Goal: Task Accomplishment & Management: Use online tool/utility

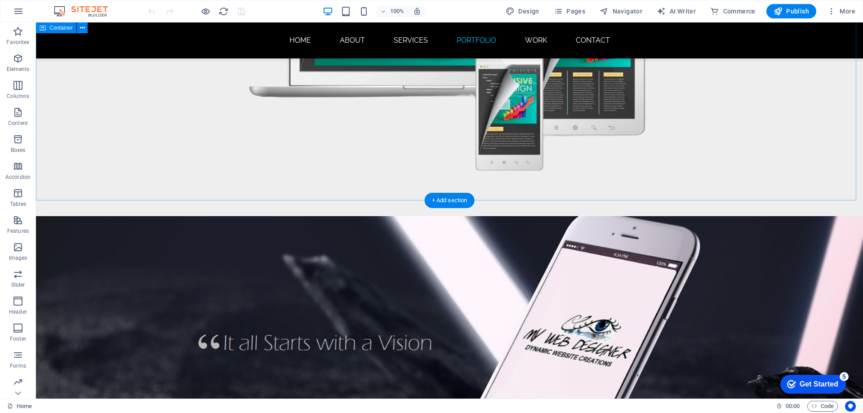
scroll to position [4358, 0]
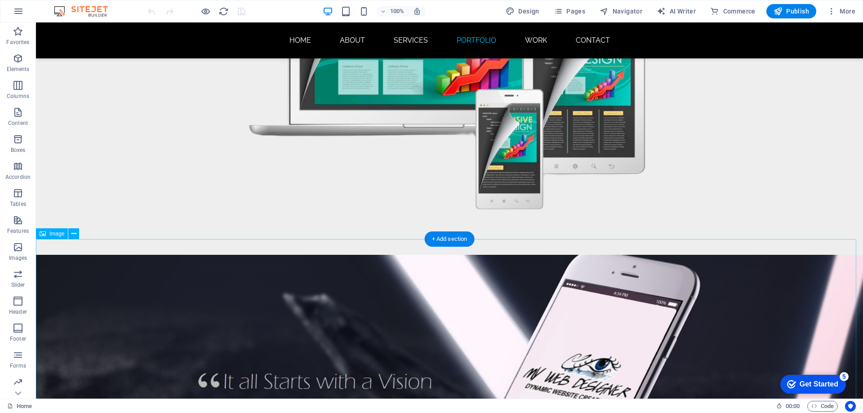
click at [114, 291] on figure at bounding box center [449, 392] width 827 height 275
click at [20, 63] on icon "button" at bounding box center [18, 58] width 11 height 11
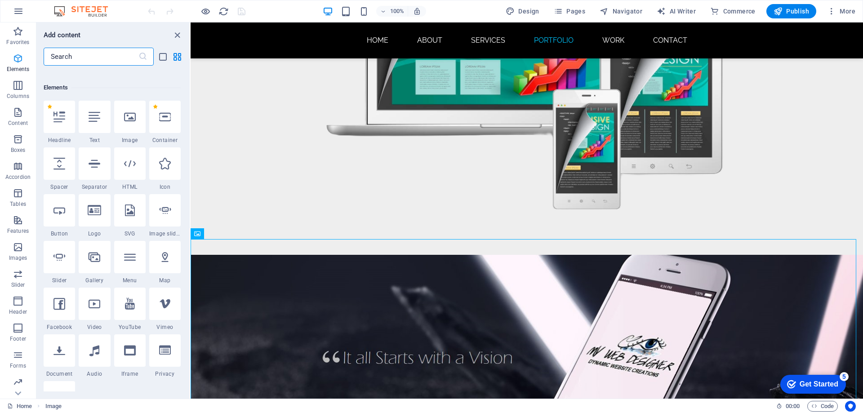
scroll to position [96, 0]
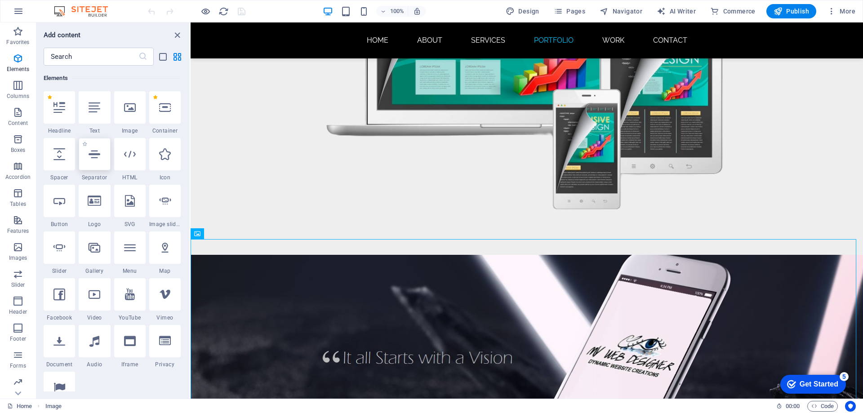
click at [92, 163] on div at bounding box center [94, 154] width 31 height 32
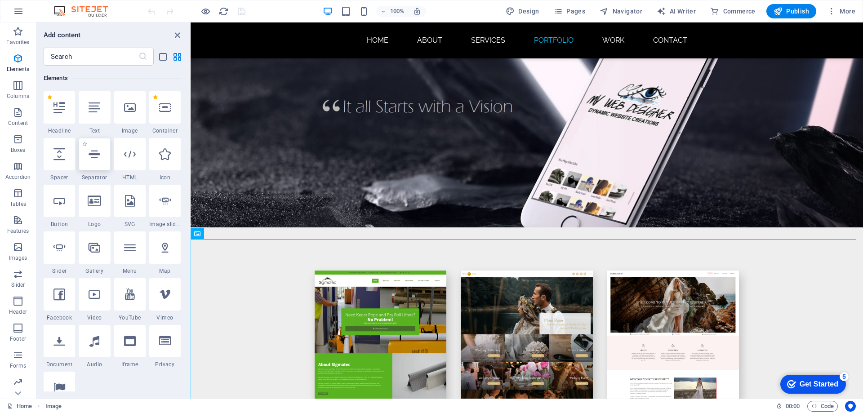
select select "%"
select select "px"
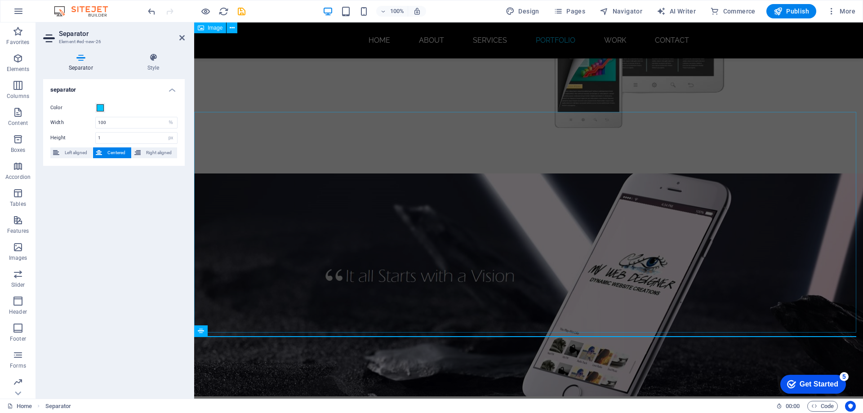
scroll to position [4352, 0]
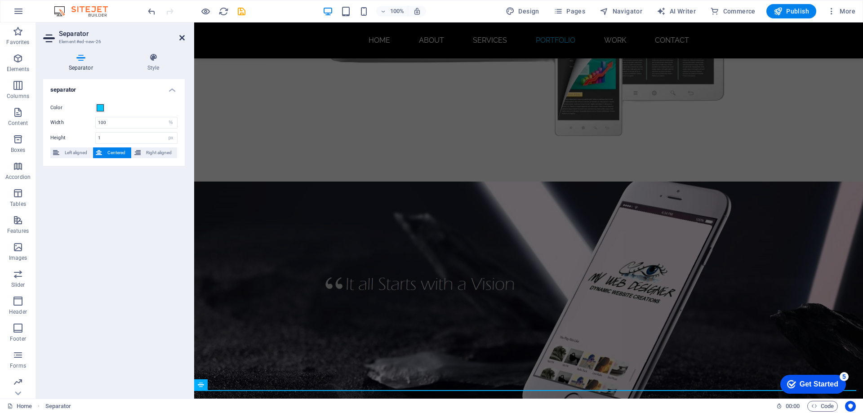
click at [184, 37] on icon at bounding box center [181, 37] width 5 height 7
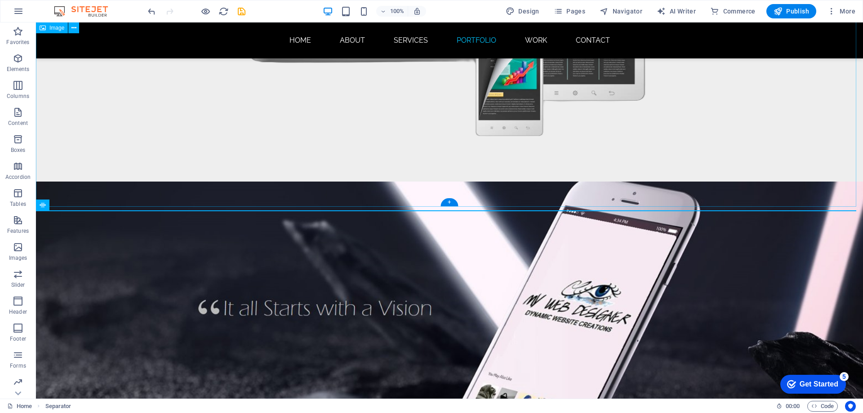
scroll to position [4664, 0]
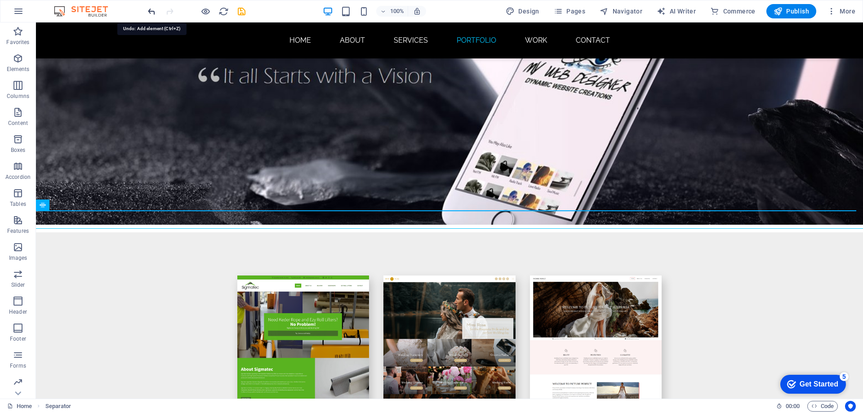
click at [147, 11] on icon "undo" at bounding box center [151, 11] width 10 height 10
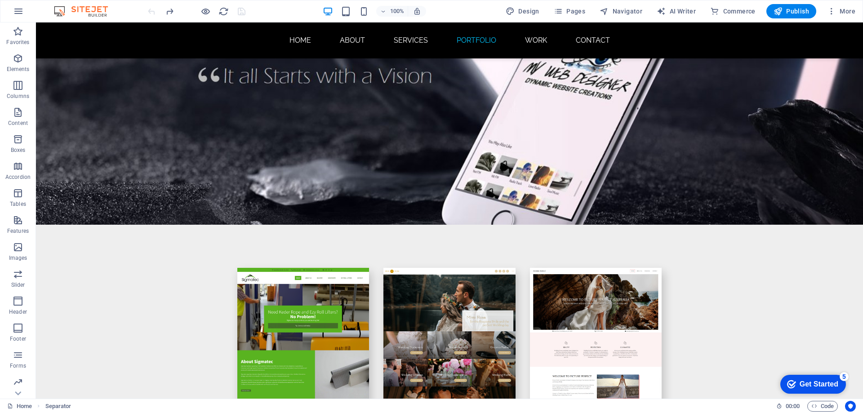
click at [147, 11] on div at bounding box center [196, 11] width 101 height 14
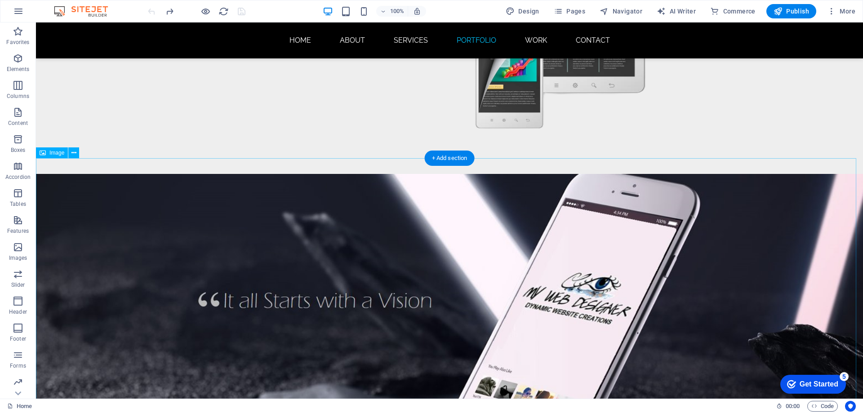
scroll to position [4304, 0]
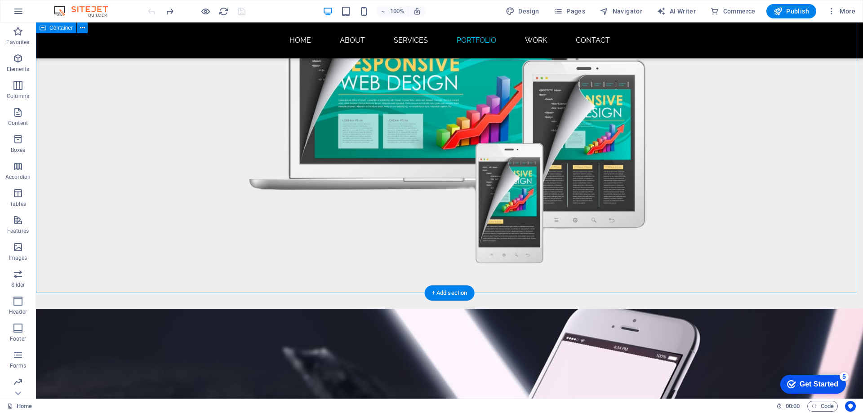
click at [114, 220] on div "PROFESSIONAL, RESPONSIVE, DYNAMIC" at bounding box center [449, 110] width 827 height 395
click at [19, 61] on icon "button" at bounding box center [18, 58] width 11 height 11
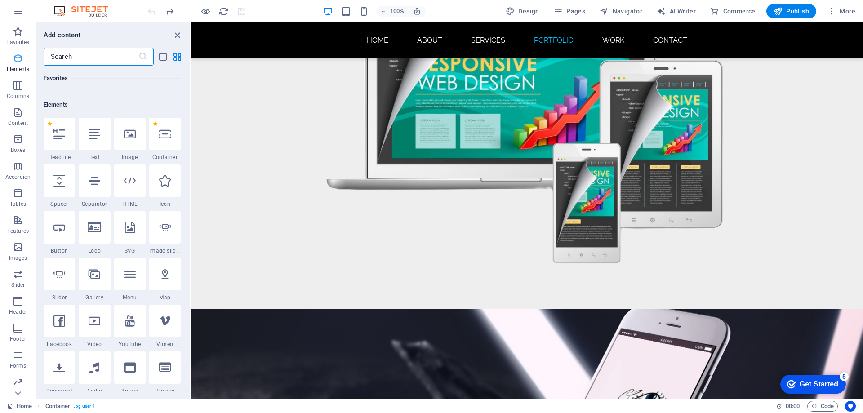
scroll to position [96, 0]
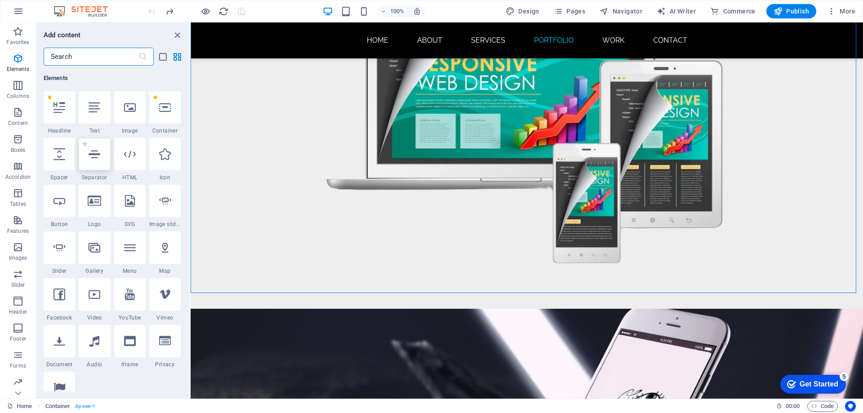
click at [93, 159] on icon at bounding box center [95, 154] width 12 height 12
select select "%"
select select "px"
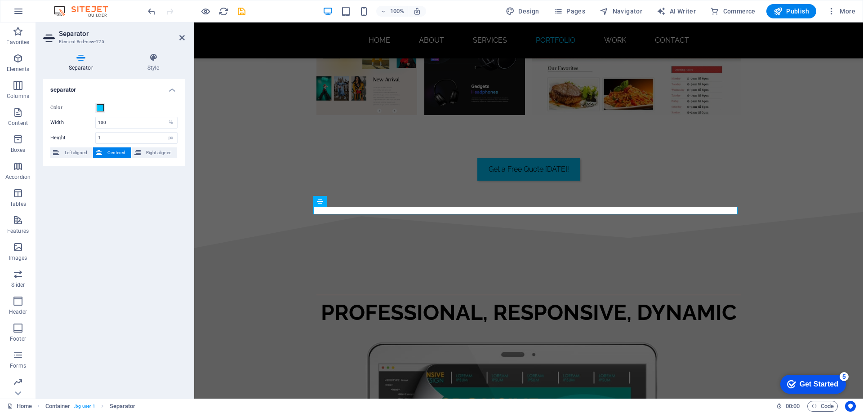
scroll to position [3959, 0]
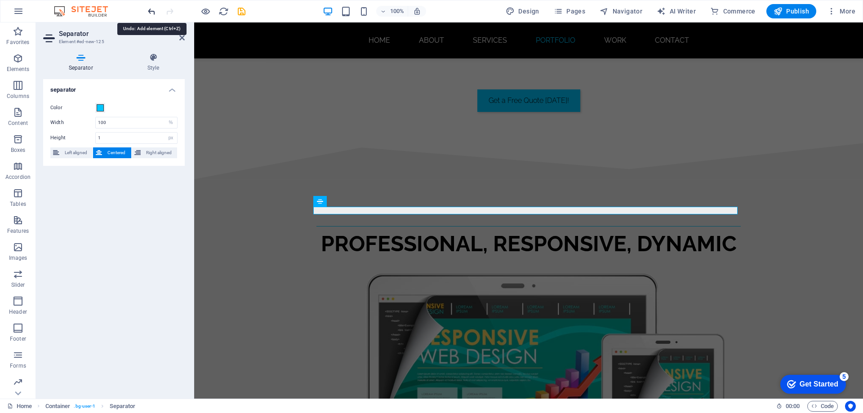
click at [154, 10] on icon "undo" at bounding box center [151, 11] width 10 height 10
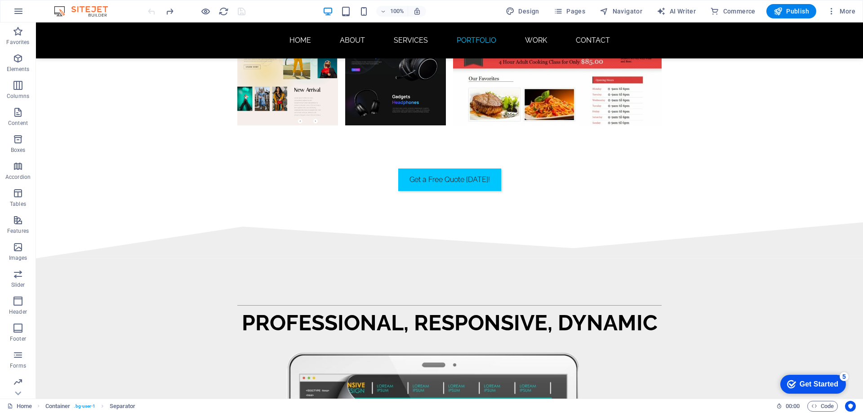
scroll to position [4038, 0]
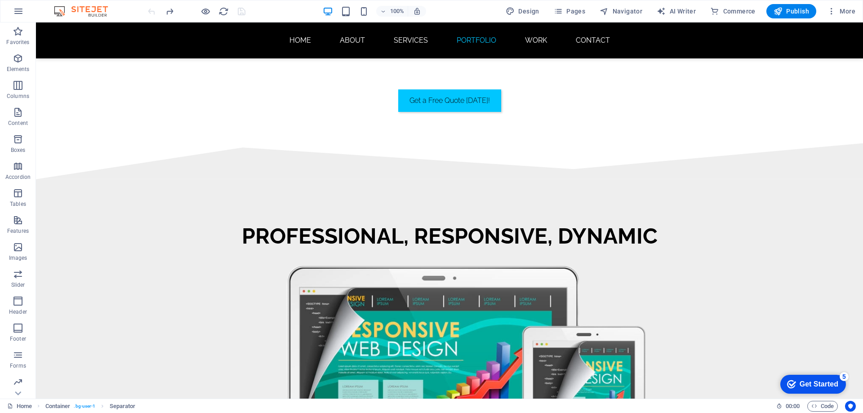
click at [154, 10] on div at bounding box center [196, 11] width 101 height 14
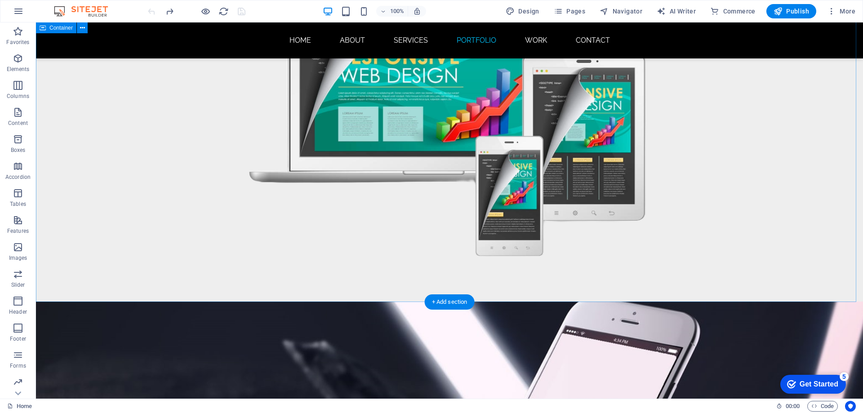
scroll to position [4398, 0]
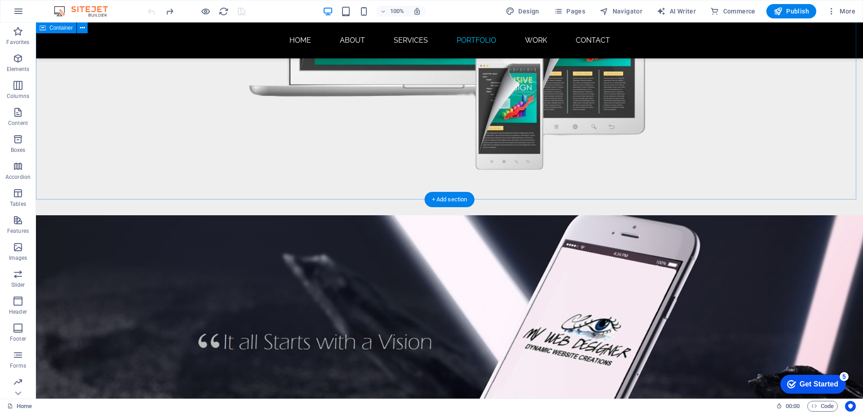
click at [93, 157] on div "PROFESSIONAL, RESPONSIVE, DYNAMIC" at bounding box center [449, 17] width 827 height 395
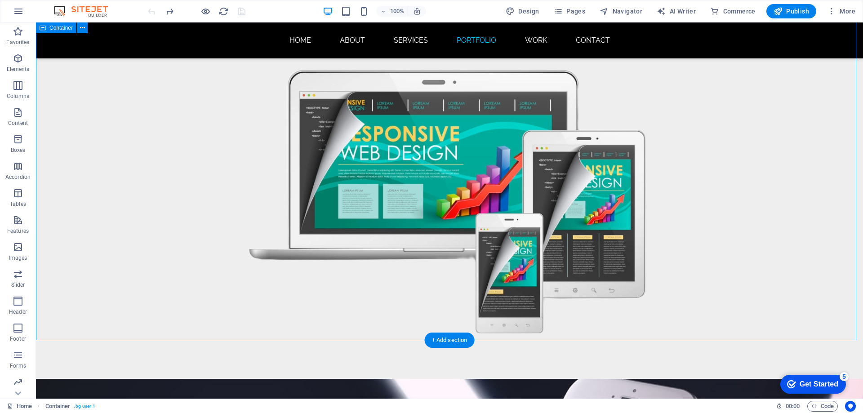
scroll to position [4218, 0]
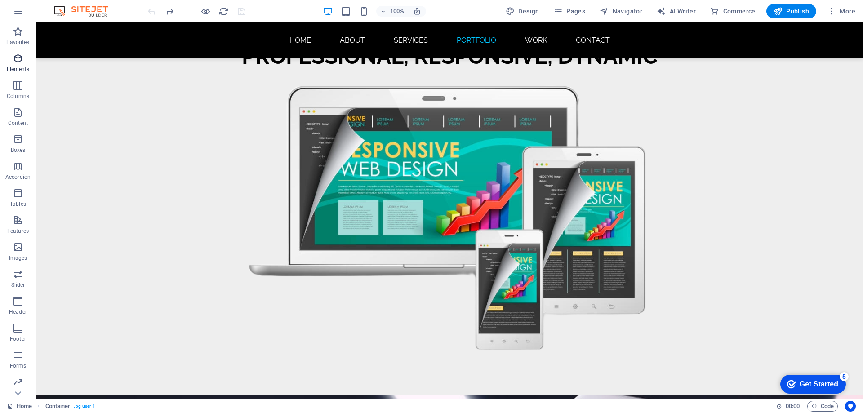
click at [18, 61] on icon "button" at bounding box center [18, 58] width 11 height 11
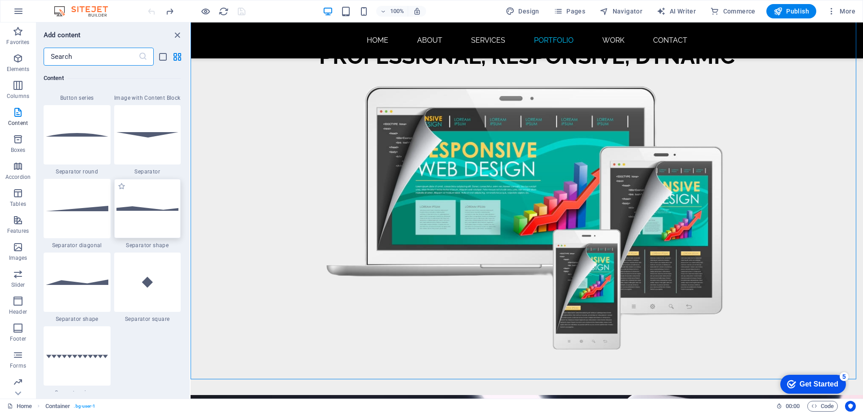
scroll to position [2162, 0]
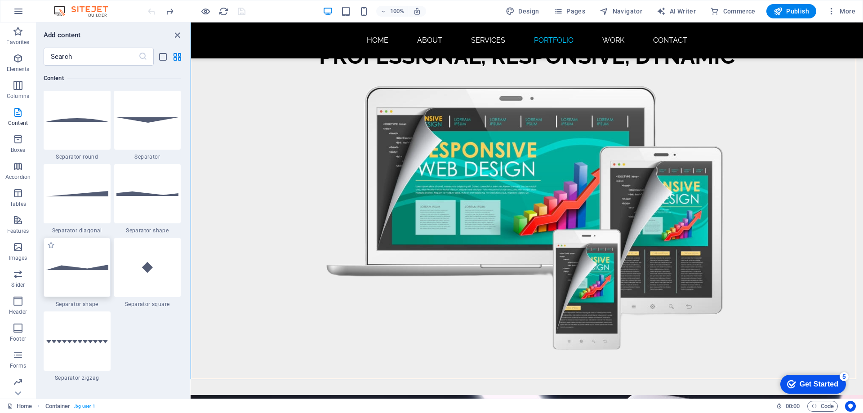
click at [75, 269] on img at bounding box center [77, 267] width 62 height 5
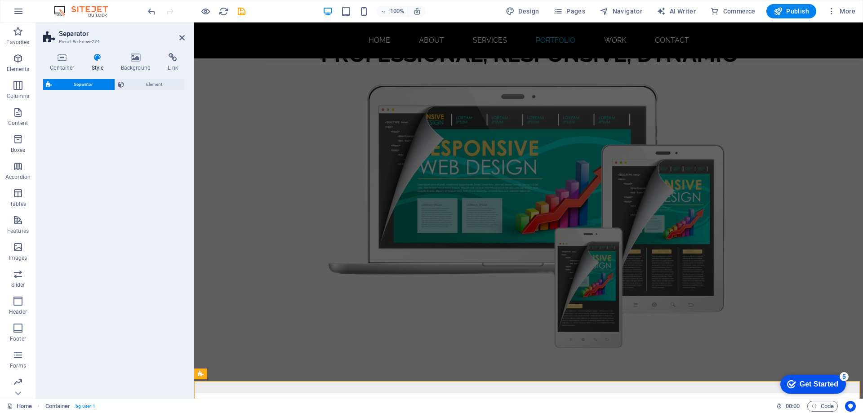
select select "polygon2"
select select "rem"
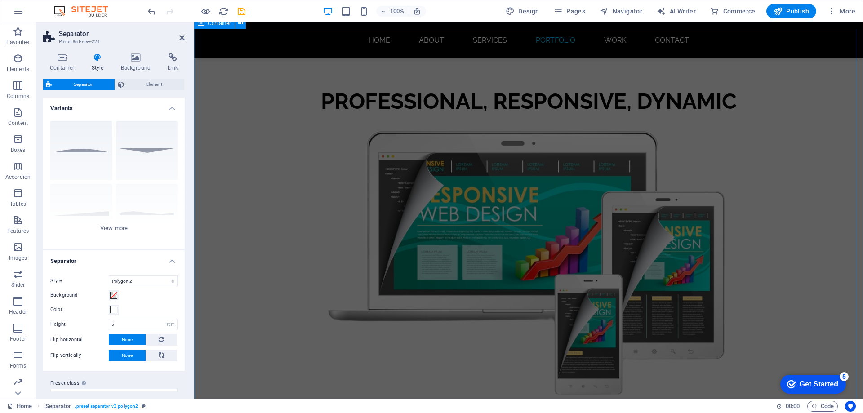
scroll to position [4319, 0]
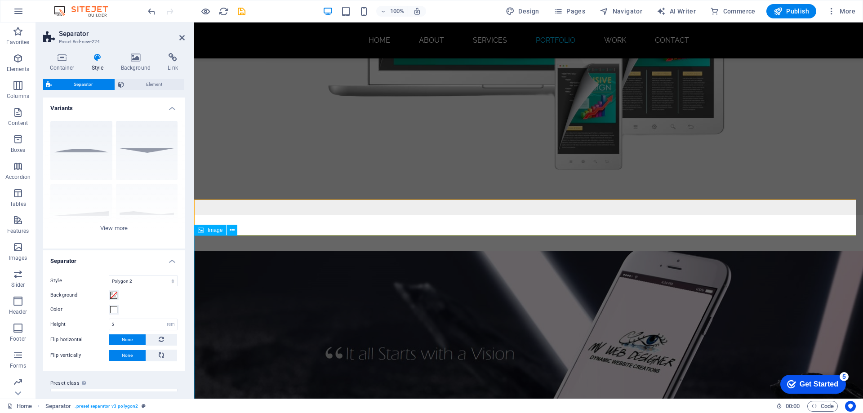
click at [309, 262] on figure at bounding box center [528, 362] width 669 height 223
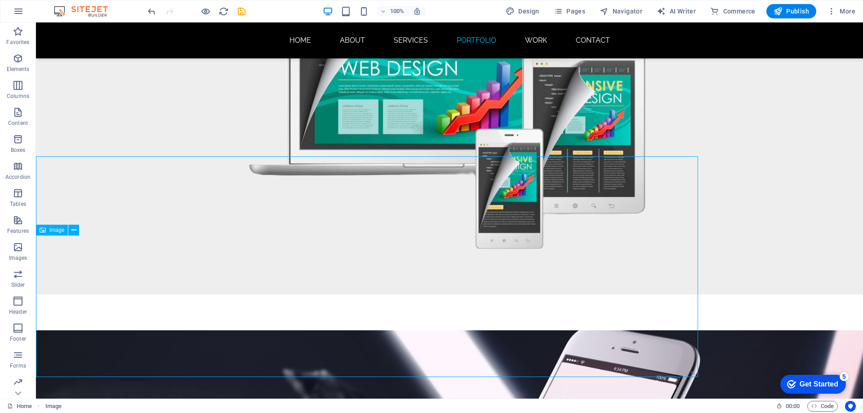
scroll to position [4398, 0]
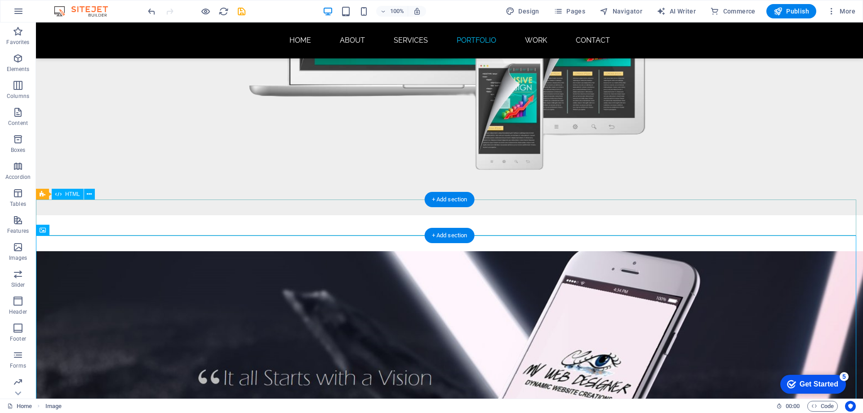
click at [228, 218] on div at bounding box center [449, 233] width 827 height 36
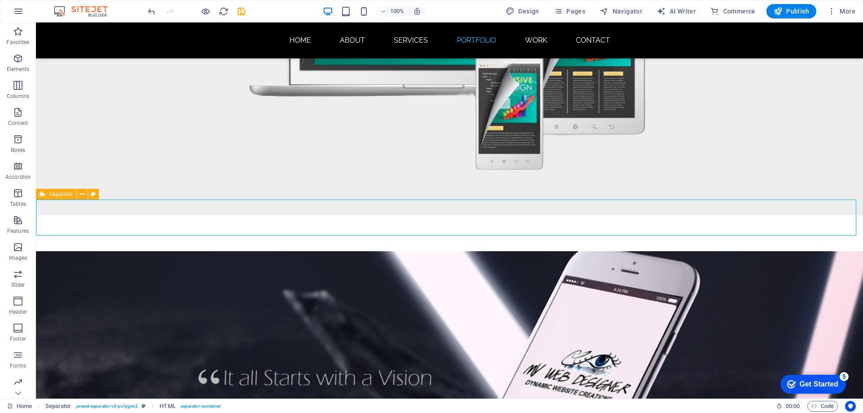
click at [54, 194] on span "Separator" at bounding box center [61, 193] width 24 height 5
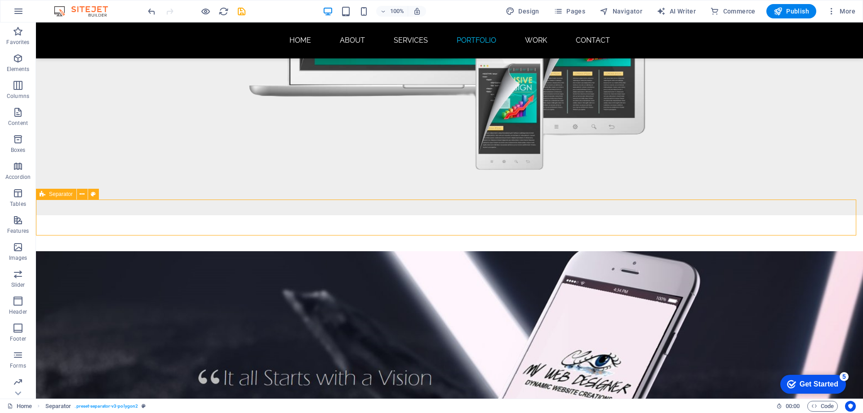
click at [54, 194] on span "Separator" at bounding box center [61, 193] width 24 height 5
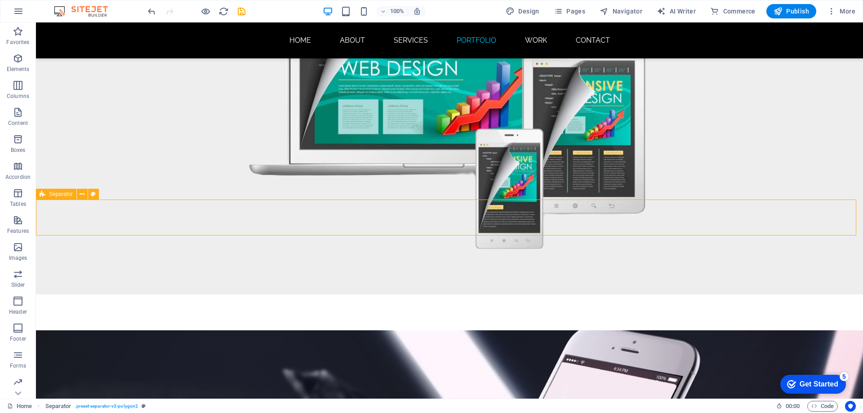
select select "polygon2"
select select "rem"
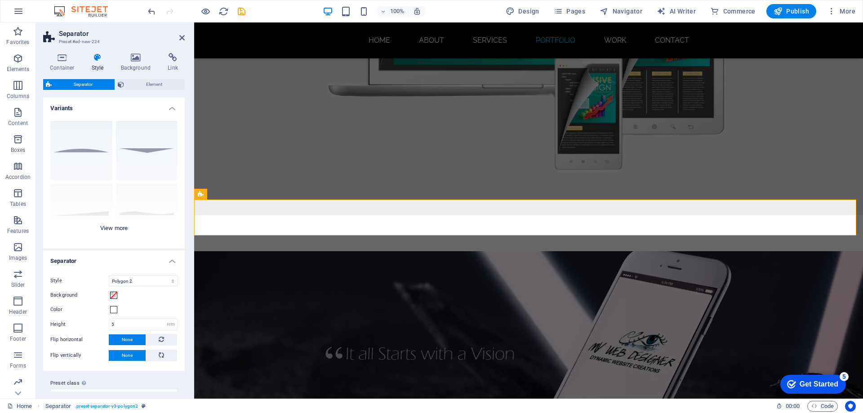
click at [81, 152] on div "Circle Default Diagonal Polygon 1 Polygon 2 Square Zigzag" at bounding box center [114, 181] width 142 height 135
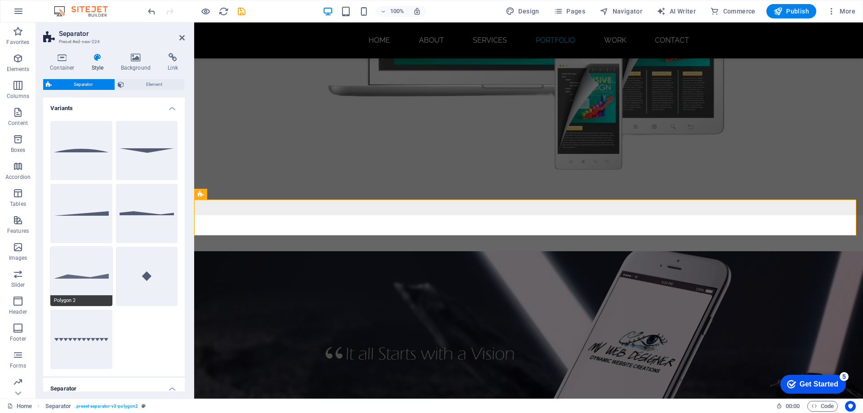
click at [86, 266] on button "Polygon 2" at bounding box center [81, 276] width 62 height 59
select select "polygon2"
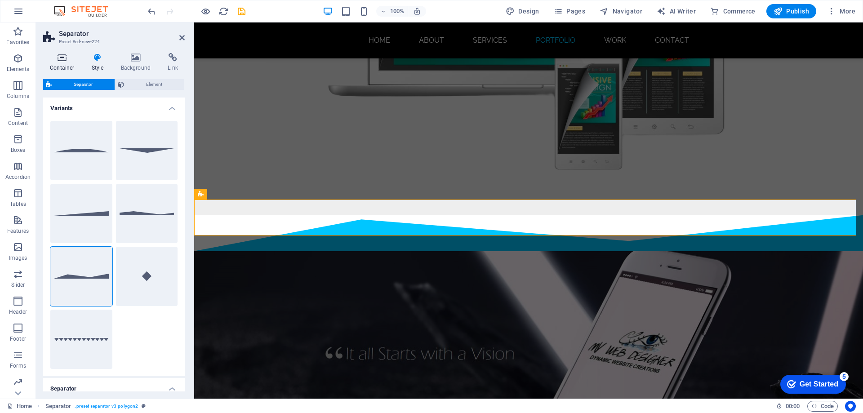
click at [61, 61] on icon at bounding box center [62, 57] width 38 height 9
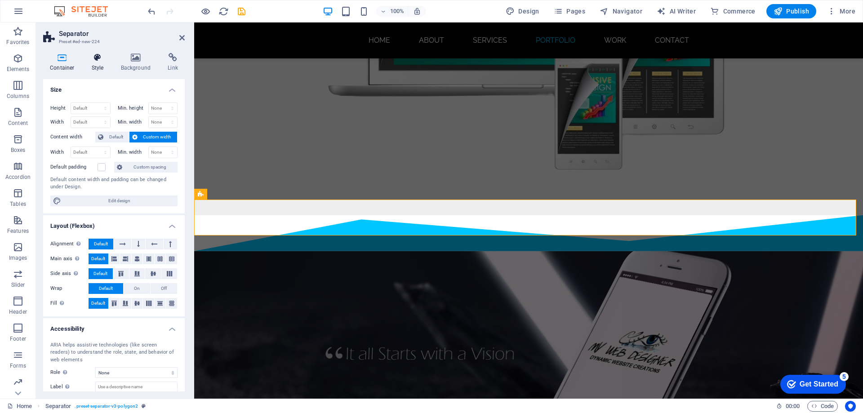
click at [94, 60] on icon at bounding box center [98, 57] width 26 height 9
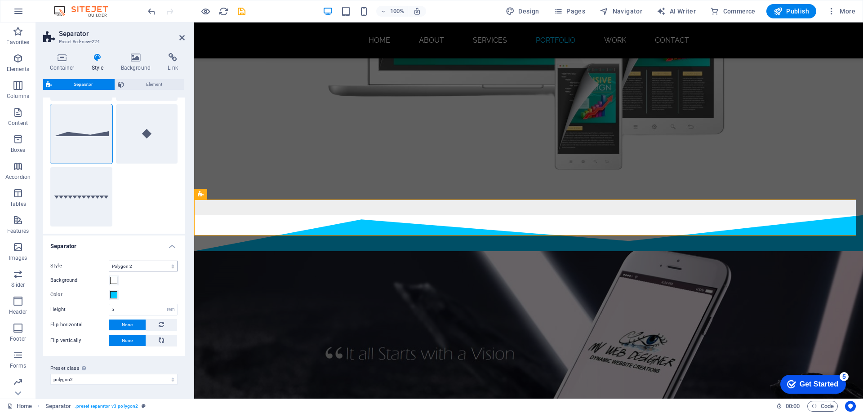
scroll to position [143, 0]
click at [113, 294] on span at bounding box center [113, 294] width 7 height 7
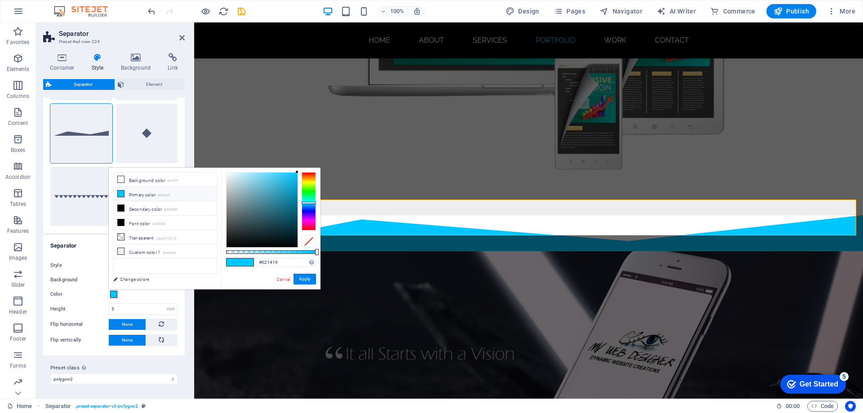
click at [290, 239] on div at bounding box center [261, 210] width 71 height 75
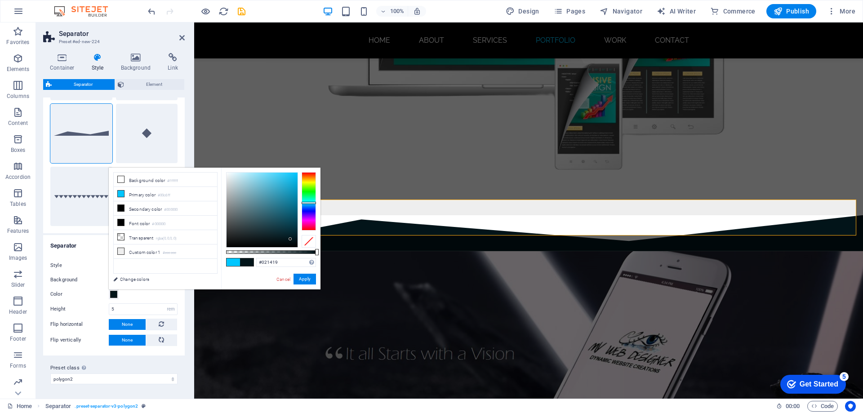
type input "#020f13"
click at [290, 241] on div at bounding box center [261, 210] width 71 height 75
click at [305, 279] on button "Apply" at bounding box center [304, 279] width 22 height 11
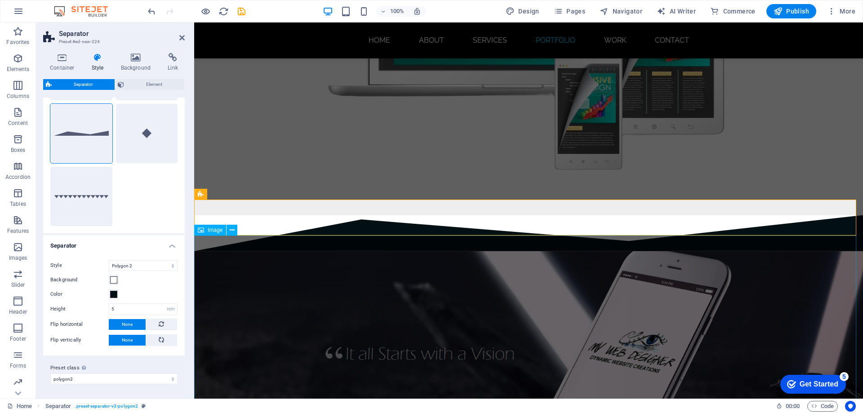
click at [328, 264] on figure at bounding box center [528, 362] width 669 height 223
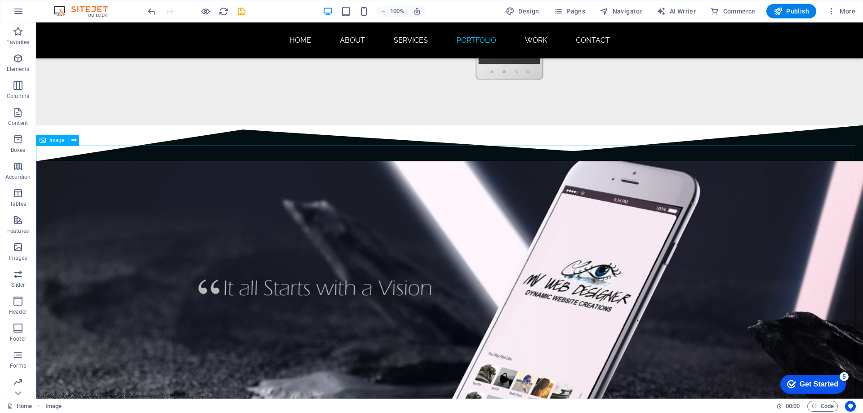
scroll to position [4443, 0]
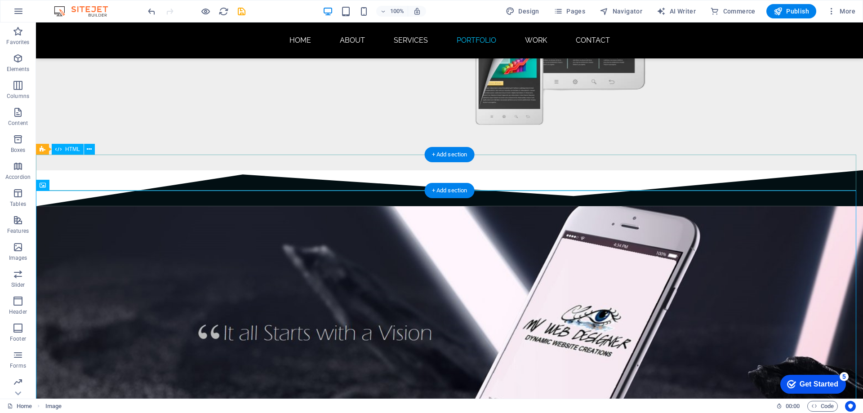
click at [251, 180] on div at bounding box center [449, 188] width 827 height 36
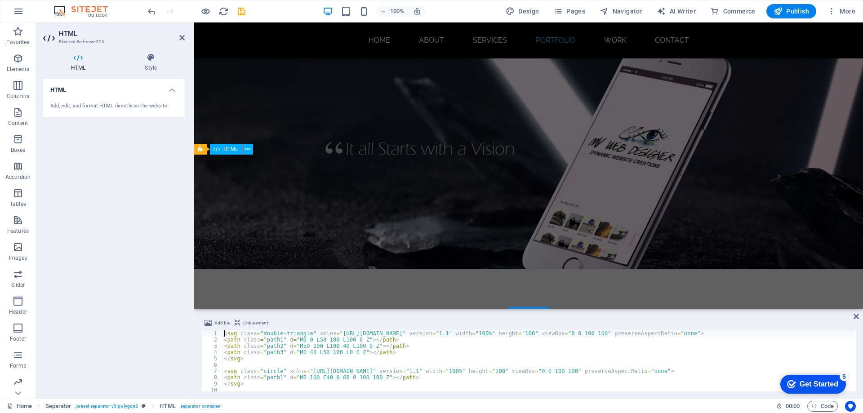
scroll to position [4283, 0]
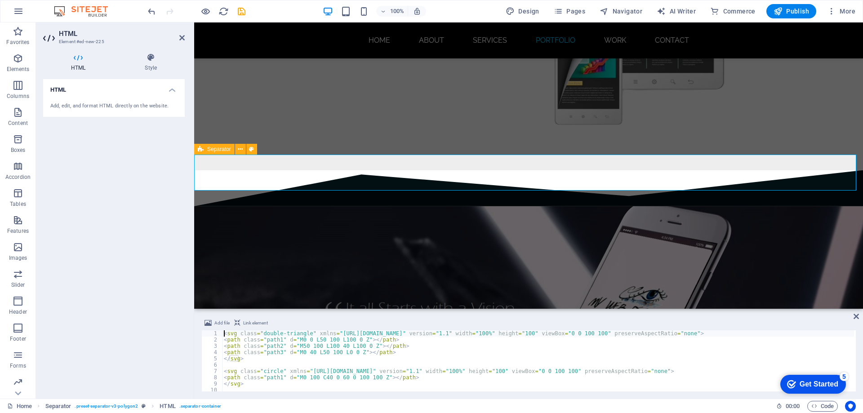
click at [213, 150] on span "Separator" at bounding box center [219, 148] width 24 height 5
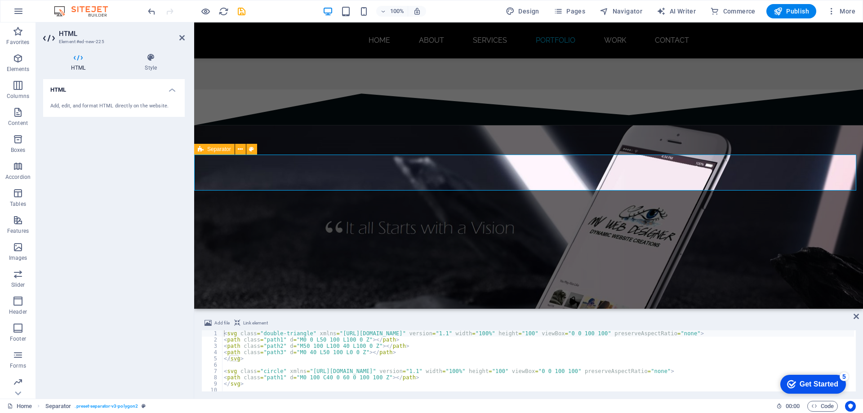
select select "polygon2"
select select "rem"
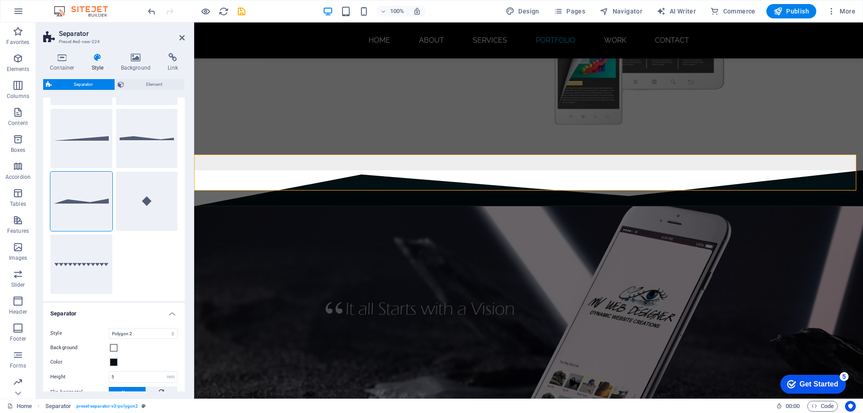
scroll to position [143, 0]
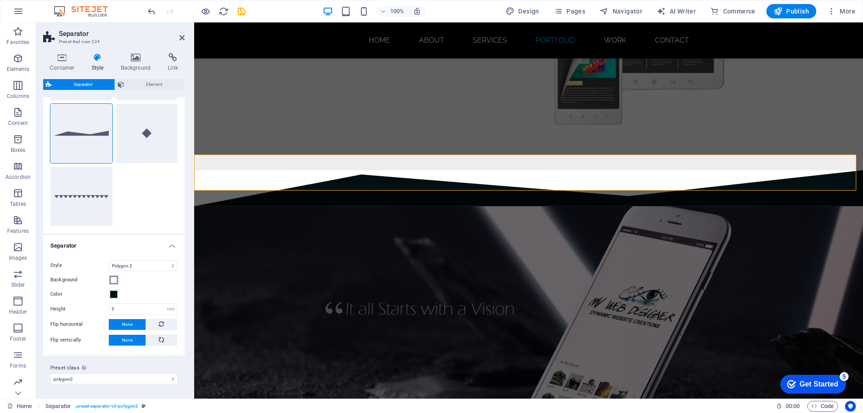
click at [114, 280] on span at bounding box center [113, 279] width 7 height 7
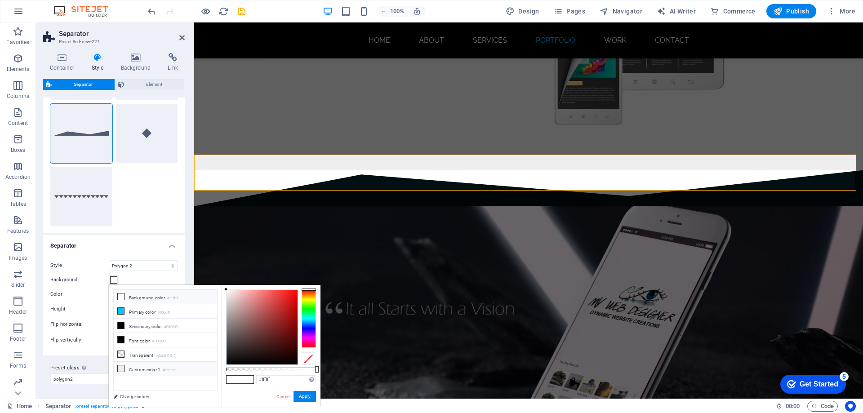
click at [120, 367] on icon at bounding box center [121, 368] width 6 height 6
type input "#eeeeee"
click at [311, 396] on button "Apply" at bounding box center [304, 396] width 22 height 11
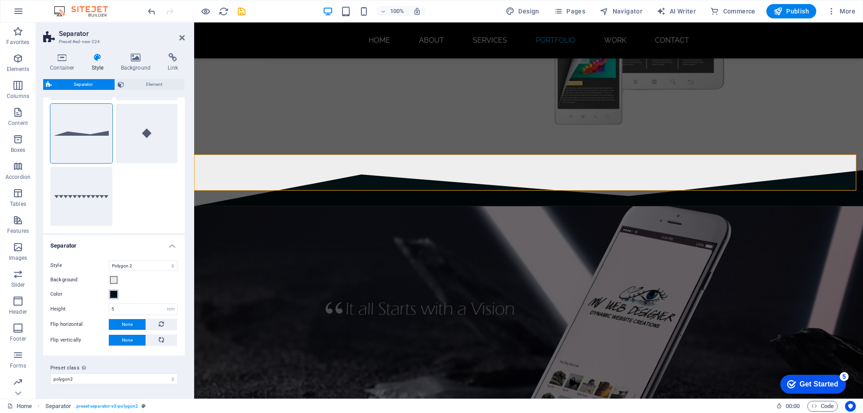
click at [113, 293] on span at bounding box center [113, 294] width 7 height 7
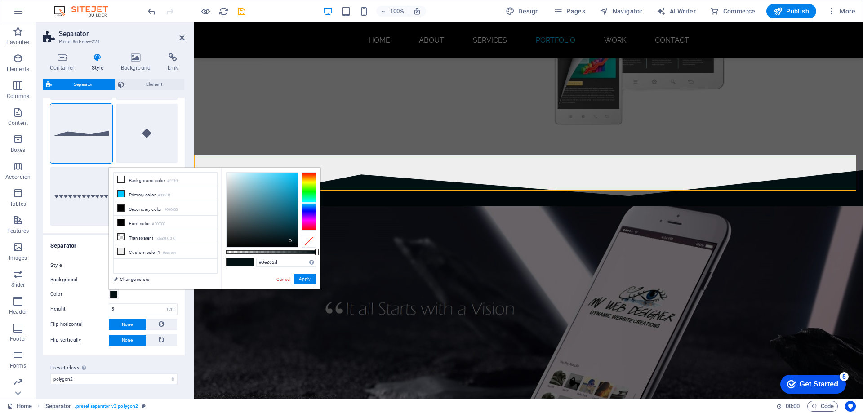
click at [275, 233] on div at bounding box center [261, 210] width 71 height 75
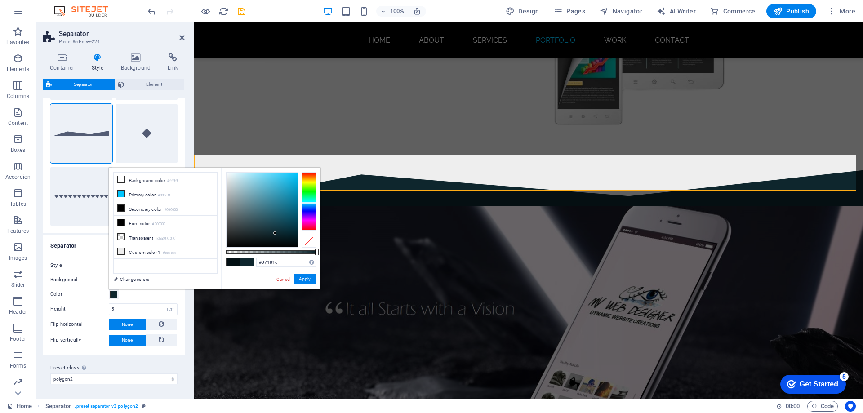
click at [281, 238] on div at bounding box center [261, 210] width 71 height 75
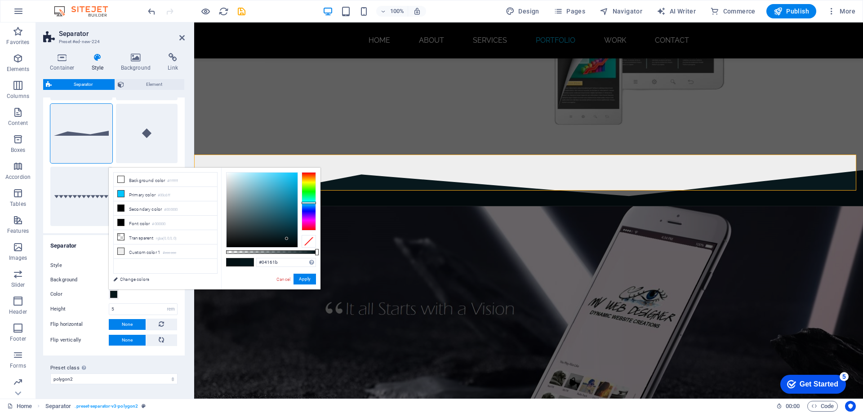
click at [287, 239] on div at bounding box center [261, 210] width 71 height 75
type input "#041216"
click at [283, 240] on div at bounding box center [261, 210] width 71 height 75
click at [305, 278] on button "Apply" at bounding box center [304, 279] width 22 height 11
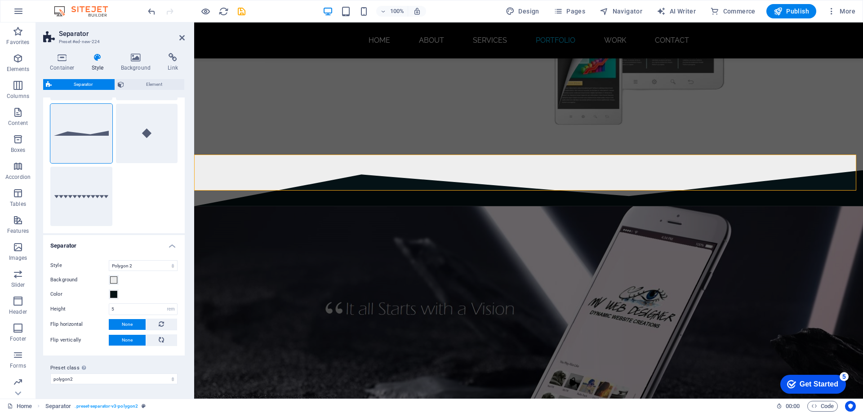
click at [186, 36] on aside "Separator Preset #ed-new-224 Container Style Background Link Size Height Defaul…" at bounding box center [115, 210] width 158 height 376
click at [181, 40] on icon at bounding box center [181, 37] width 5 height 7
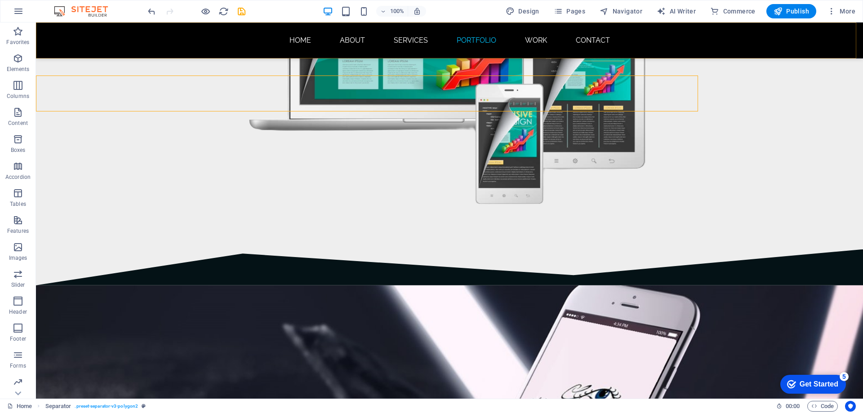
scroll to position [4443, 0]
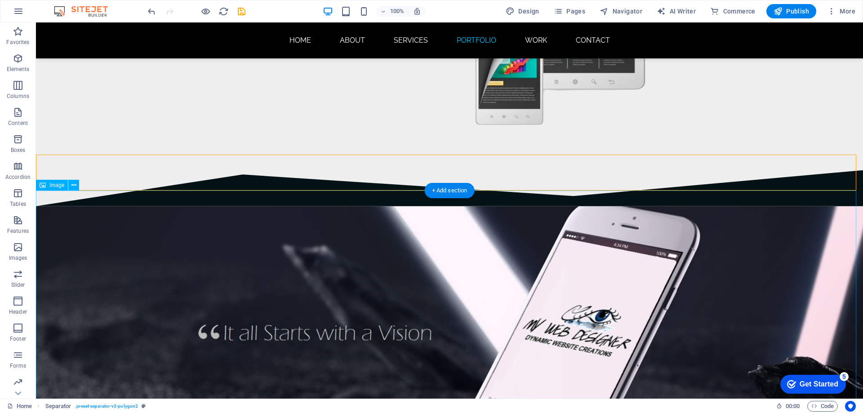
click at [345, 241] on figure at bounding box center [449, 343] width 827 height 275
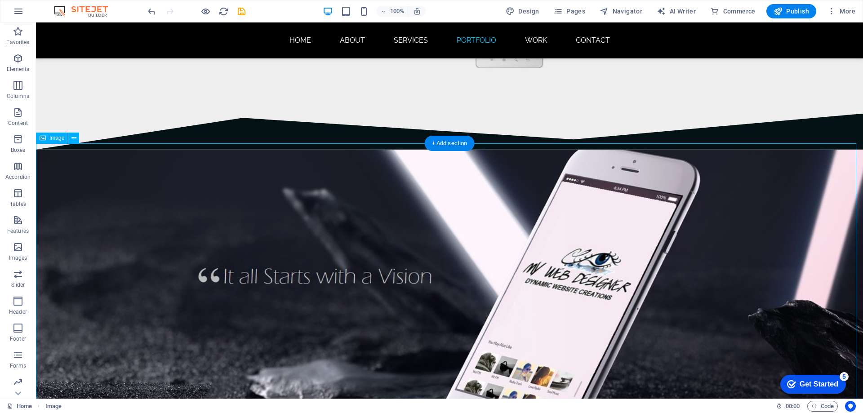
scroll to position [4487, 0]
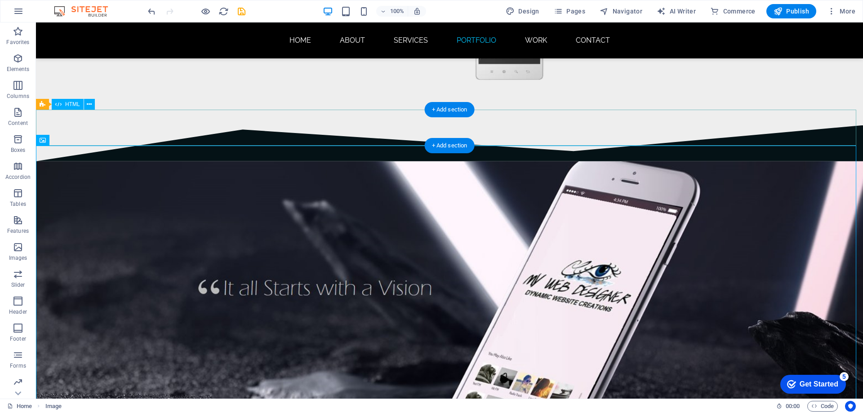
click at [192, 131] on div at bounding box center [449, 143] width 827 height 36
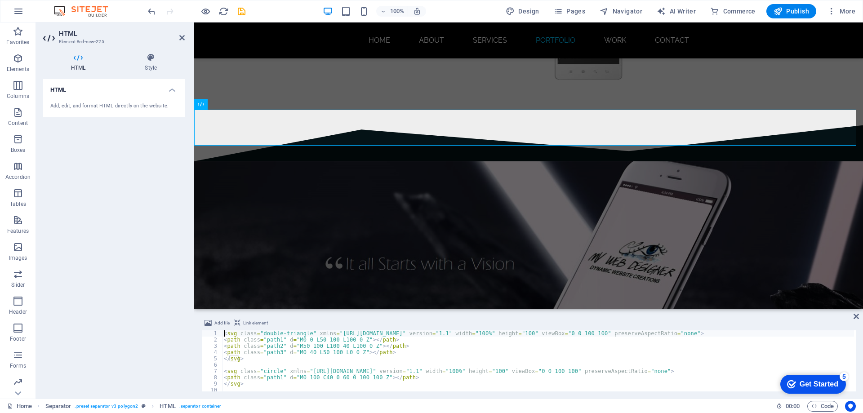
scroll to position [0, 0]
click at [217, 105] on span "Separator" at bounding box center [219, 104] width 24 height 5
select select "polygon2"
select select "rem"
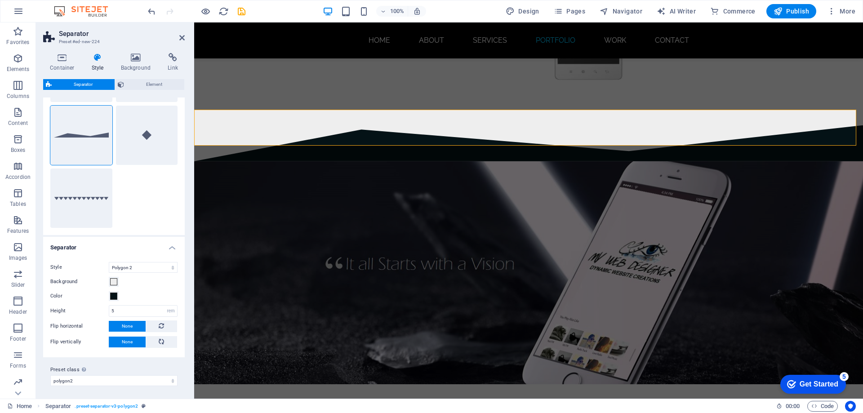
scroll to position [143, 0]
click at [114, 294] on span at bounding box center [113, 294] width 7 height 7
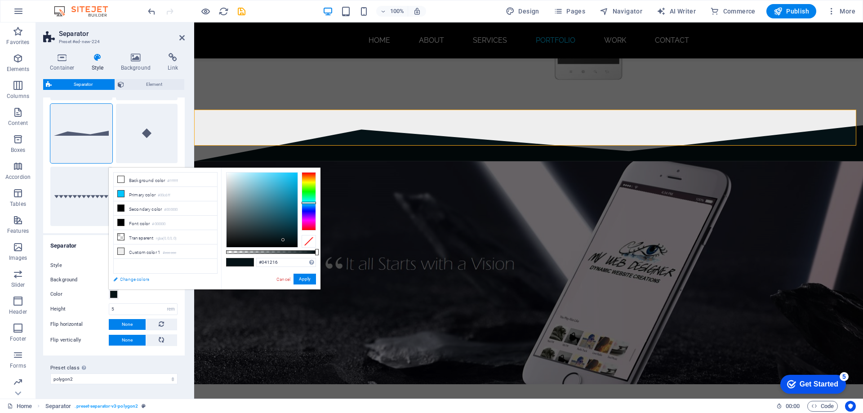
click at [139, 280] on link "Change colors" at bounding box center [161, 279] width 104 height 11
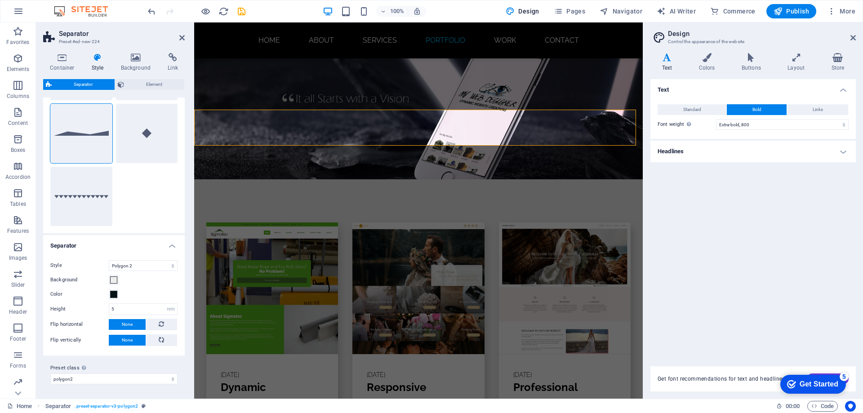
scroll to position [4274, 0]
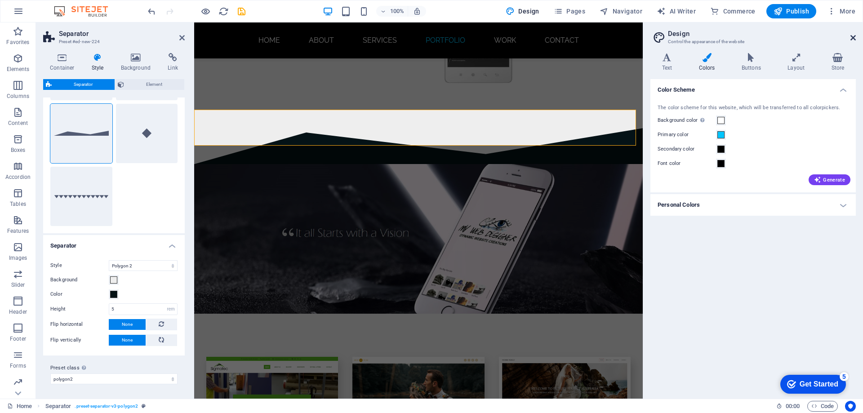
click at [851, 37] on icon at bounding box center [852, 37] width 5 height 7
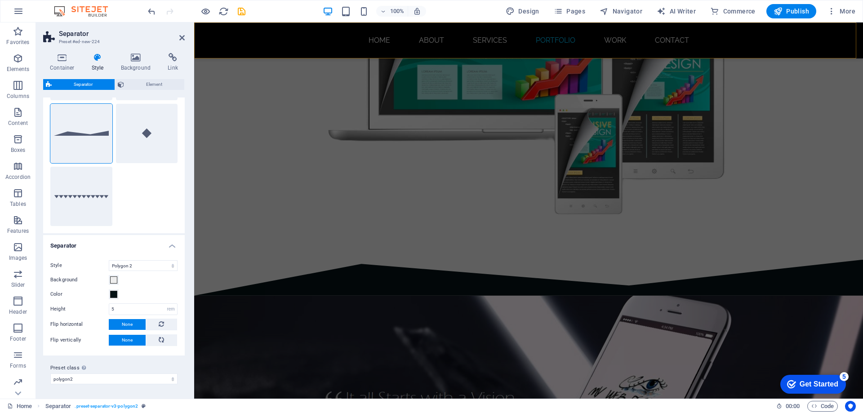
scroll to position [4408, 0]
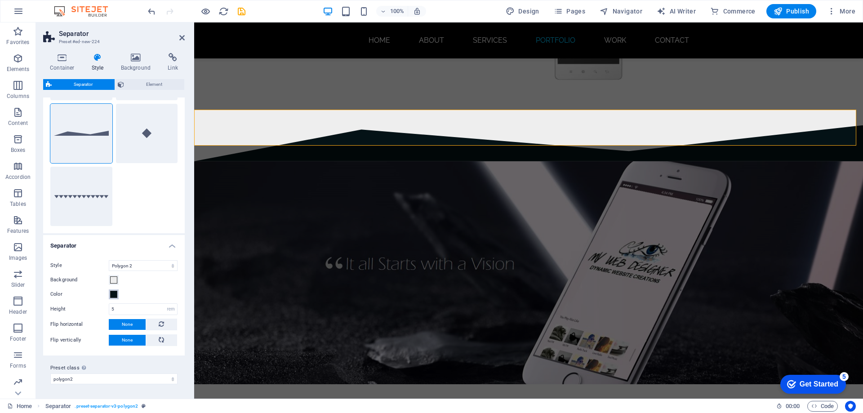
click at [114, 295] on span at bounding box center [113, 294] width 7 height 7
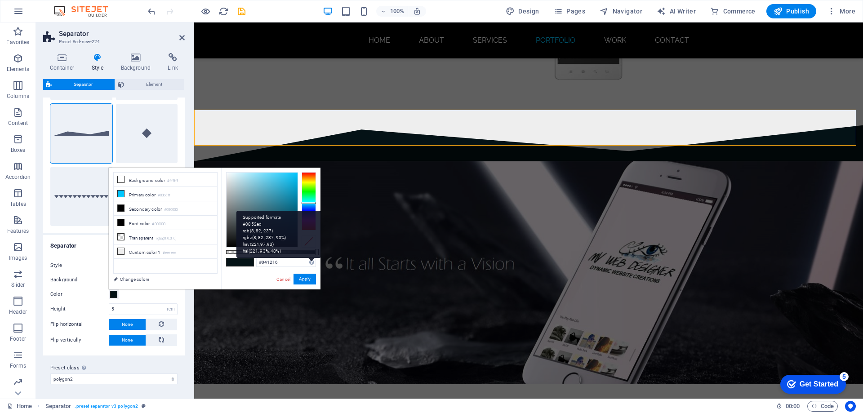
click at [309, 258] on div "Supported formats #0852ed rgb(8, 82, 237) rgba(8, 82, 237, 90%) hsv(221,97,93) …" at bounding box center [278, 234] width 84 height 47
type input "#030d10"
click at [285, 242] on div at bounding box center [261, 210] width 71 height 75
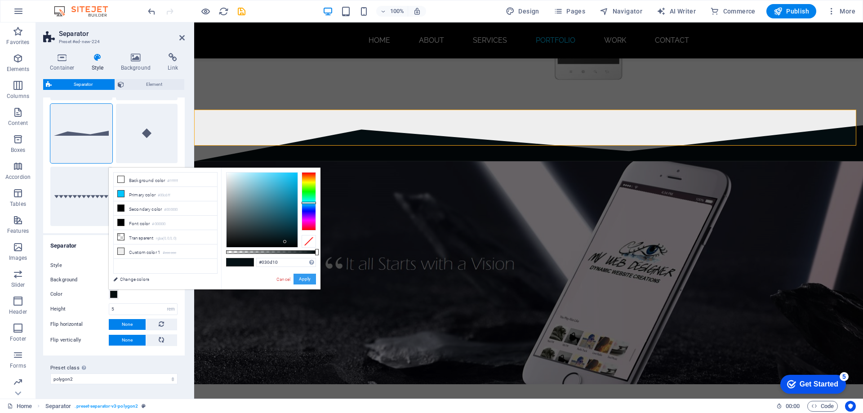
drag, startPoint x: 308, startPoint y: 278, endPoint x: 134, endPoint y: 225, distance: 181.8
click at [308, 278] on button "Apply" at bounding box center [304, 279] width 22 height 11
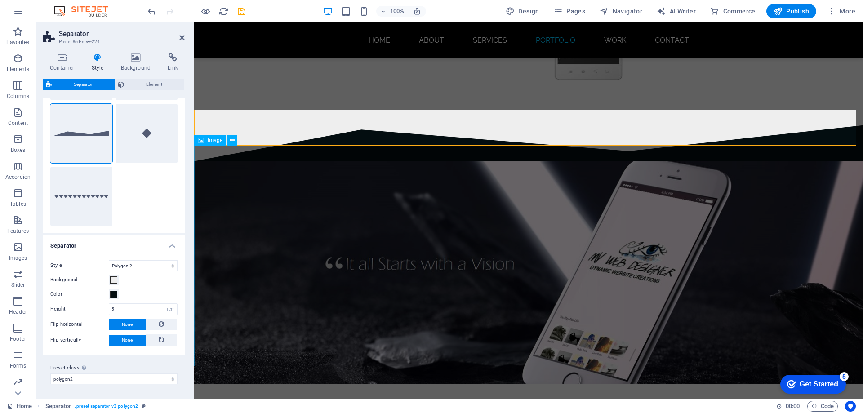
click at [335, 216] on figure at bounding box center [528, 272] width 669 height 223
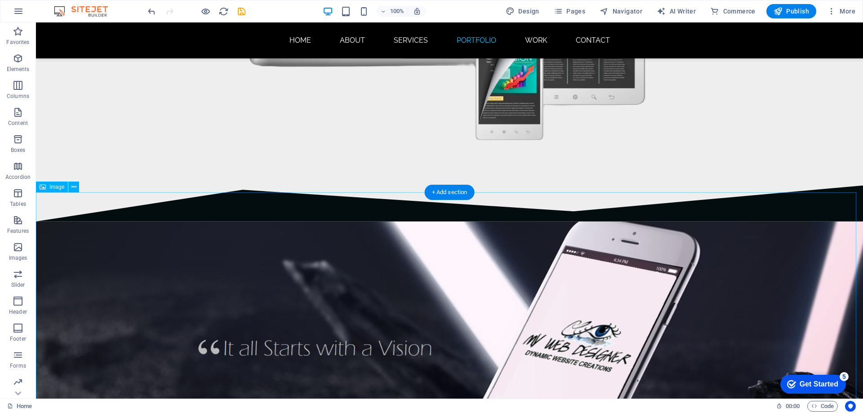
scroll to position [4443, 0]
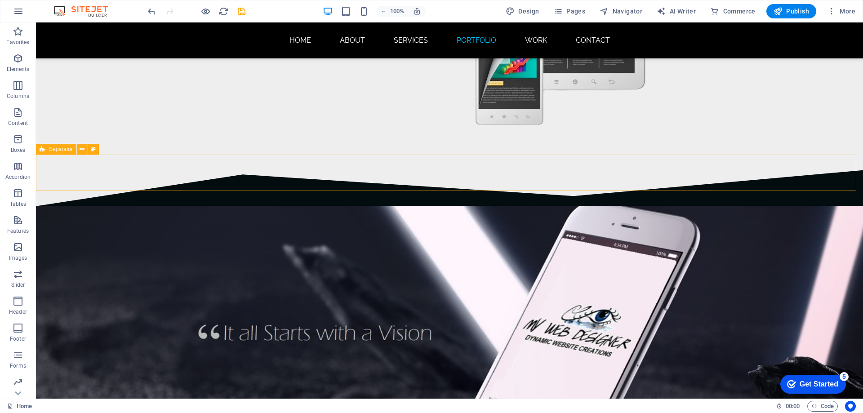
click at [51, 152] on span "Separator" at bounding box center [61, 148] width 24 height 5
click at [45, 150] on div "Separator" at bounding box center [56, 149] width 40 height 11
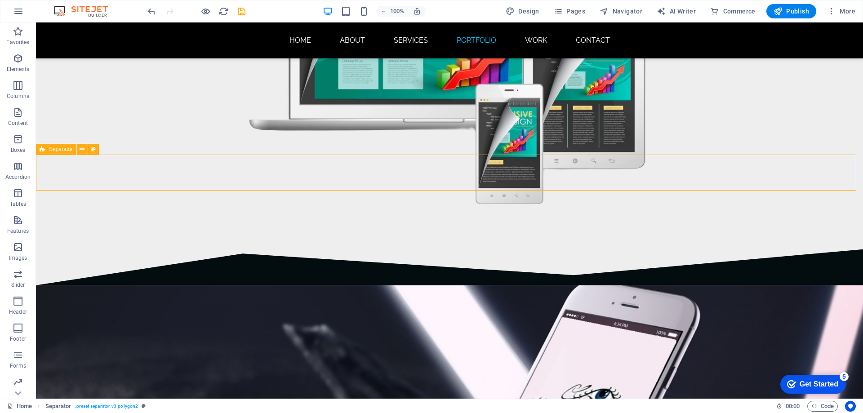
select select "polygon2"
select select "rem"
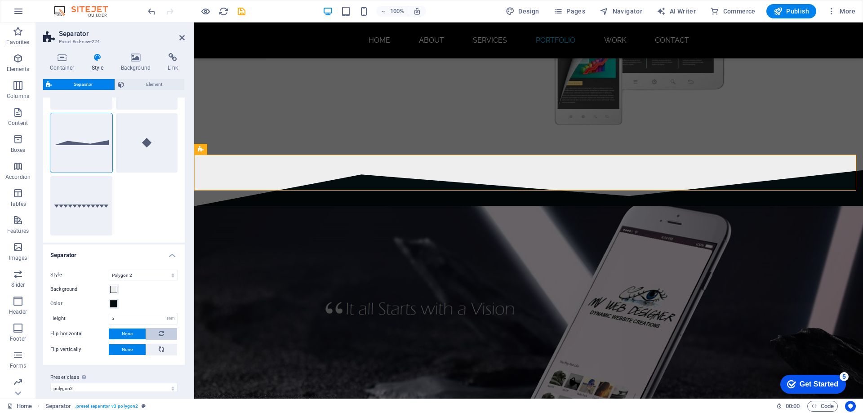
scroll to position [135, 0]
click at [113, 302] on span at bounding box center [113, 302] width 7 height 7
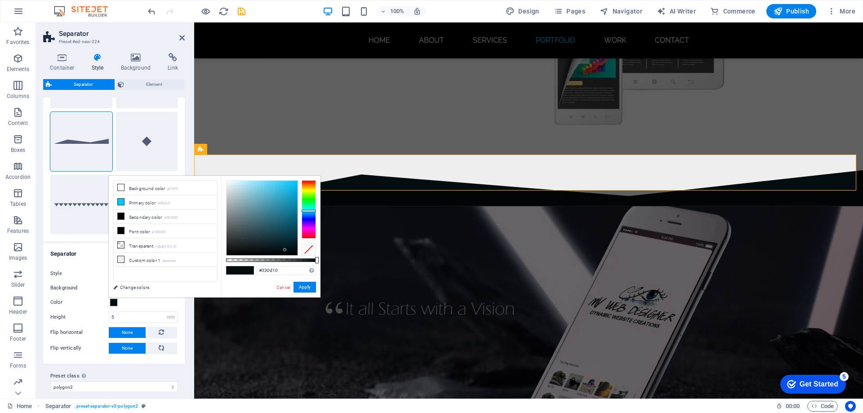
click at [250, 267] on span at bounding box center [246, 270] width 13 height 8
drag, startPoint x: 282, startPoint y: 269, endPoint x: 248, endPoint y: 272, distance: 33.8
click at [248, 272] on div "#030d10 Supported formats #0852ed rgb(8, 82, 237) rgba(8, 82, 237, 90%) hsv(221…" at bounding box center [270, 302] width 99 height 252
type input "#202729"
click at [242, 243] on div at bounding box center [261, 218] width 71 height 75
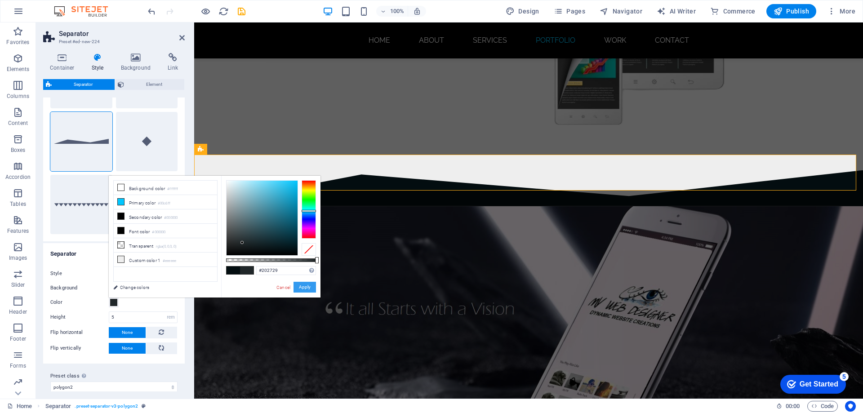
drag, startPoint x: 304, startPoint y: 287, endPoint x: 112, endPoint y: 265, distance: 193.2
click at [304, 287] on button "Apply" at bounding box center [304, 287] width 22 height 11
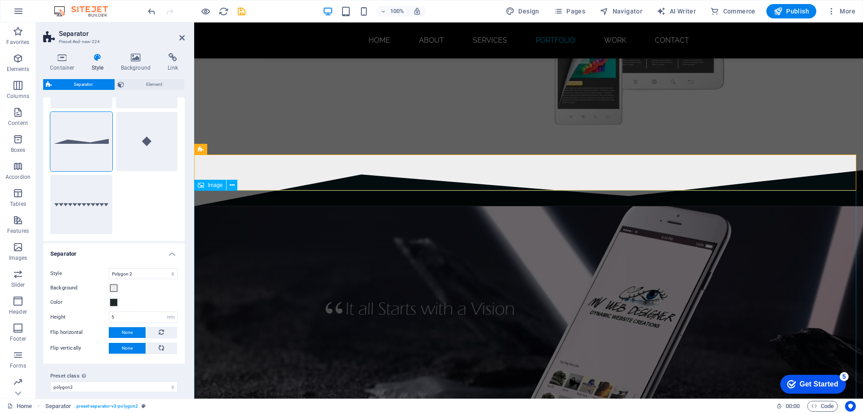
click at [335, 237] on figure at bounding box center [528, 317] width 669 height 223
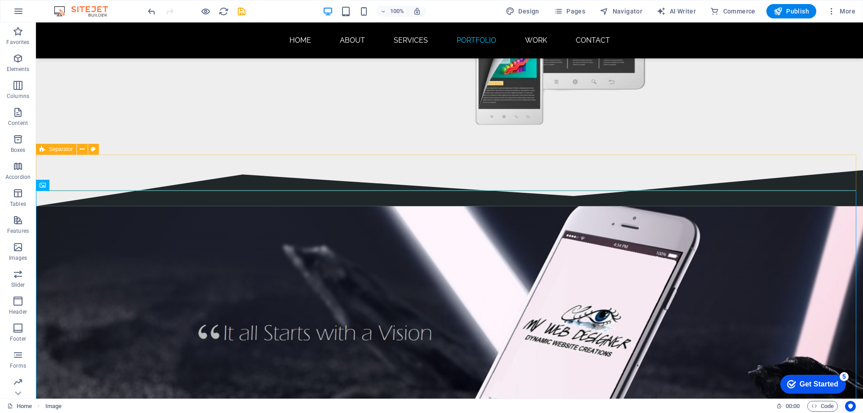
click at [55, 152] on span "Separator" at bounding box center [61, 148] width 24 height 5
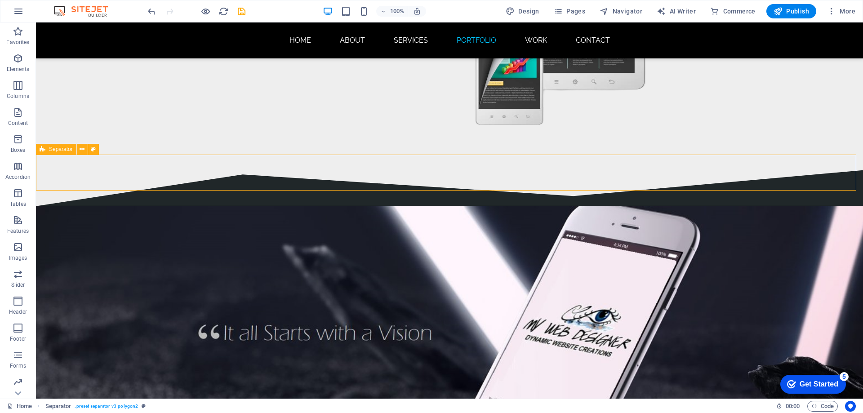
click at [55, 152] on span "Separator" at bounding box center [61, 148] width 24 height 5
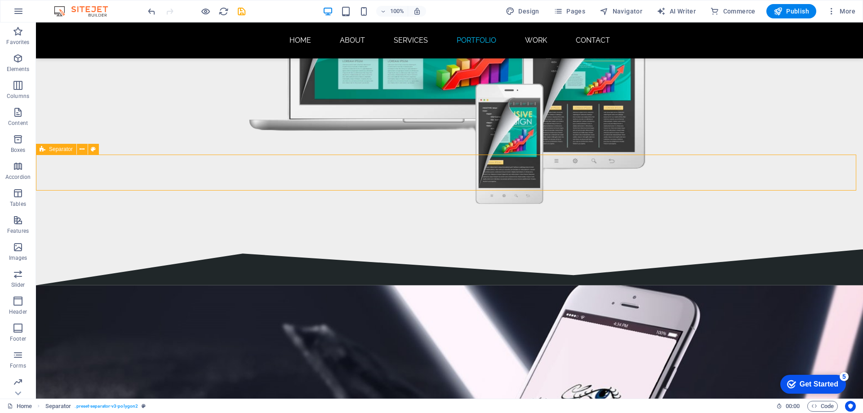
select select "polygon2"
select select "rem"
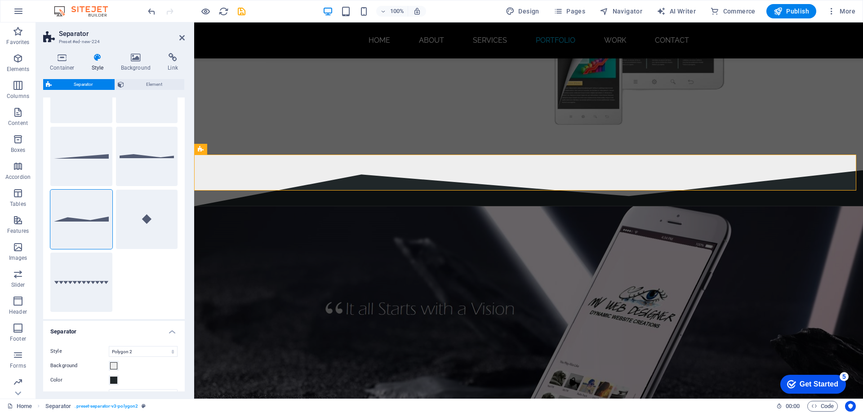
scroll to position [135, 0]
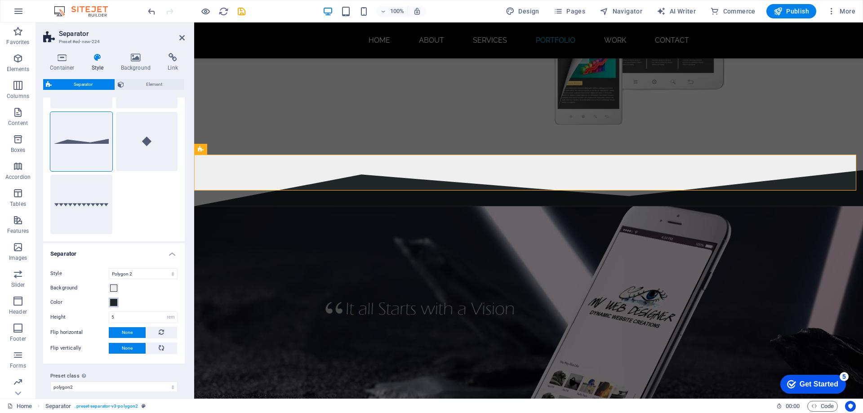
click at [113, 300] on span at bounding box center [113, 302] width 7 height 7
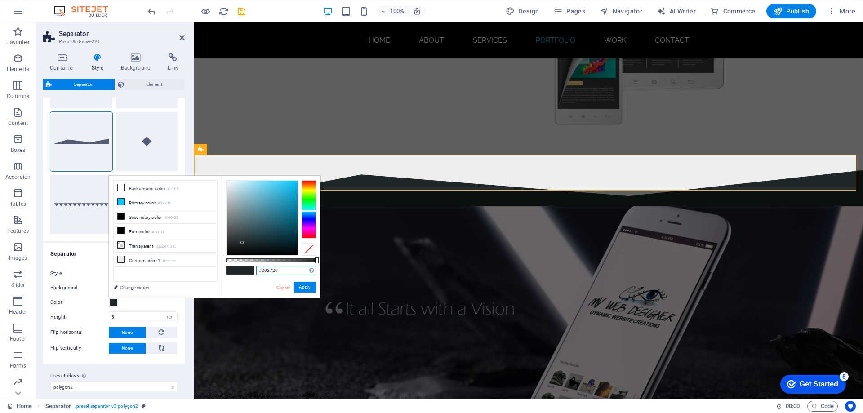
drag, startPoint x: 282, startPoint y: 270, endPoint x: 258, endPoint y: 270, distance: 23.8
click at [258, 270] on input "#202729" at bounding box center [286, 270] width 60 height 9
paste input "1C1E2B"
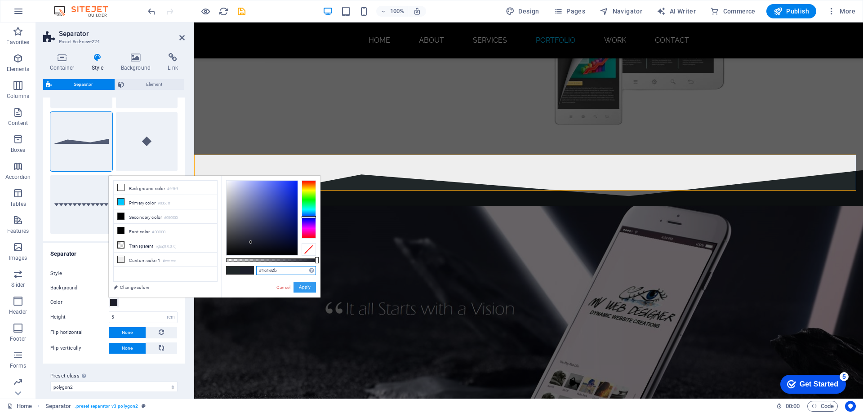
type input "#1c1e2b"
click at [303, 287] on button "Apply" at bounding box center [304, 287] width 22 height 11
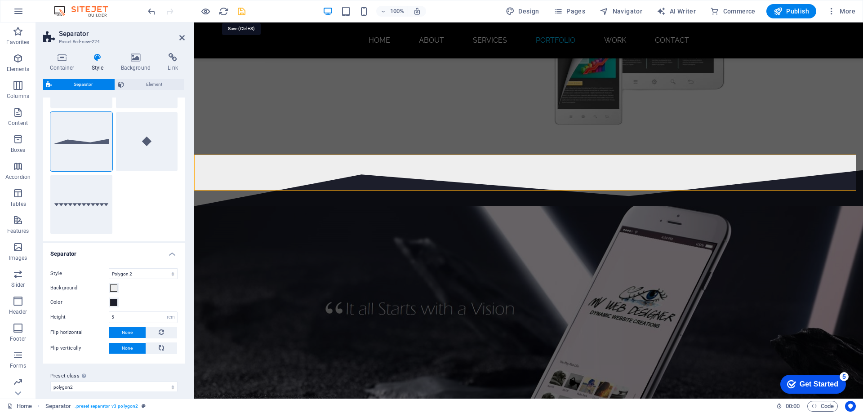
click at [242, 12] on icon "save" at bounding box center [241, 11] width 10 height 10
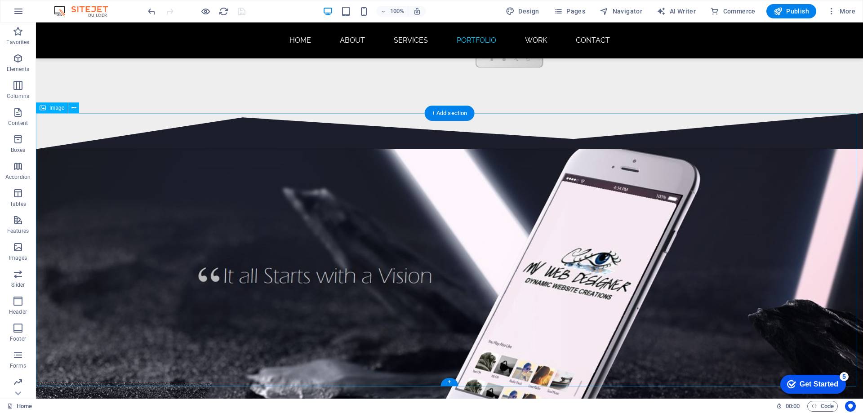
scroll to position [4487, 0]
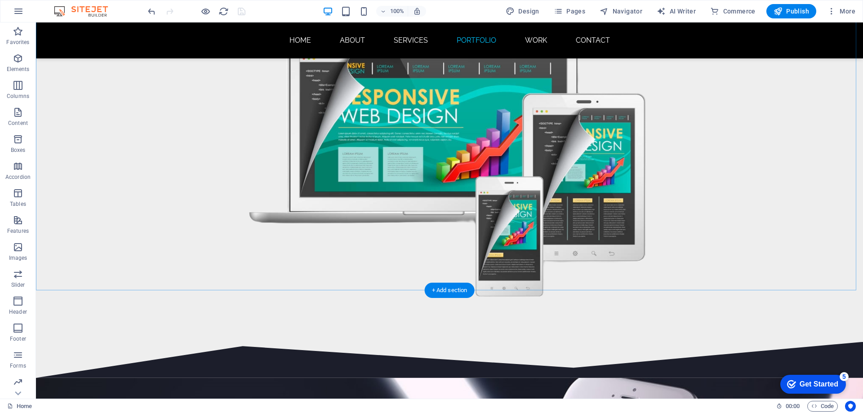
scroll to position [4308, 0]
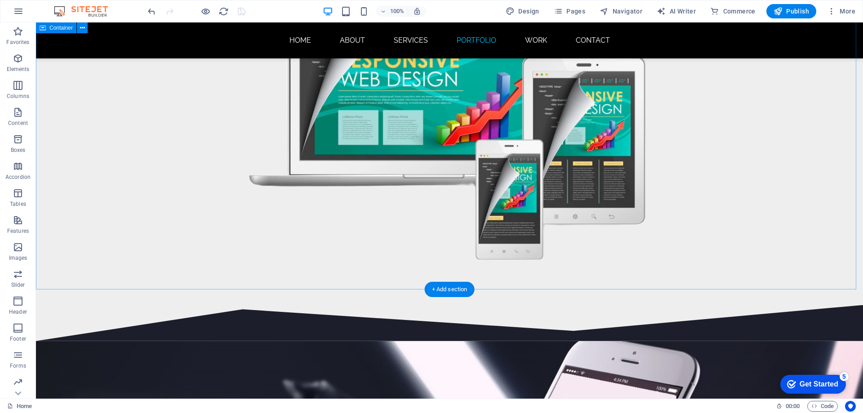
click at [141, 146] on div "PROFESSIONAL, RESPONSIVE, DYNAMIC" at bounding box center [449, 107] width 827 height 395
click at [18, 62] on icon "button" at bounding box center [18, 58] width 11 height 11
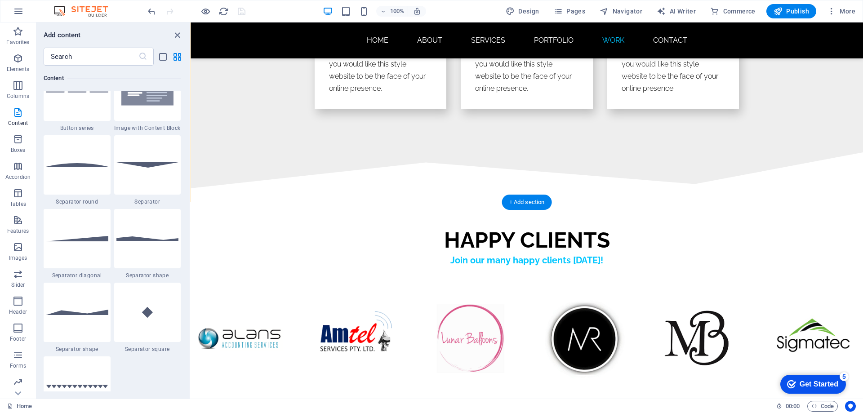
scroll to position [5129, 0]
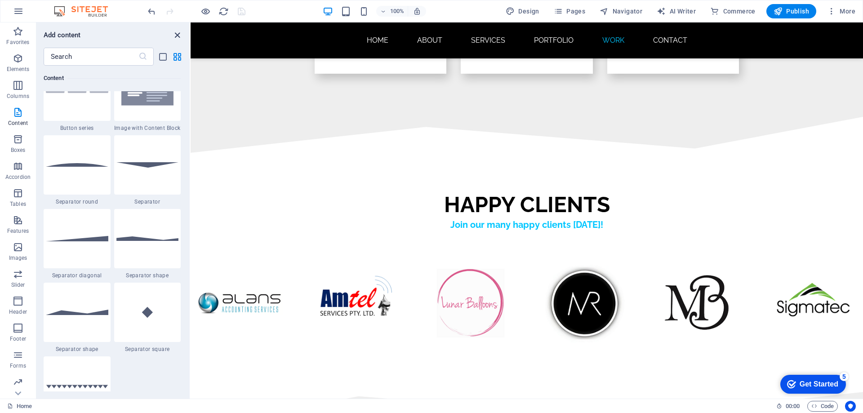
drag, startPoint x: 177, startPoint y: 35, endPoint x: 142, endPoint y: 16, distance: 39.8
click at [177, 35] on icon "close panel" at bounding box center [177, 35] width 10 height 10
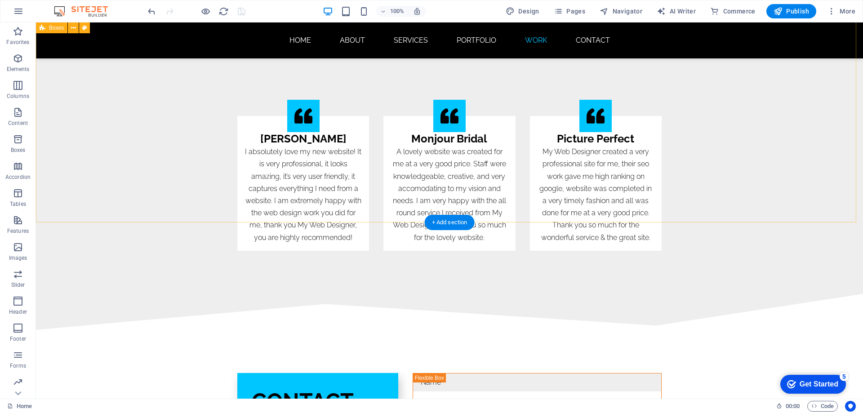
scroll to position [5707, 0]
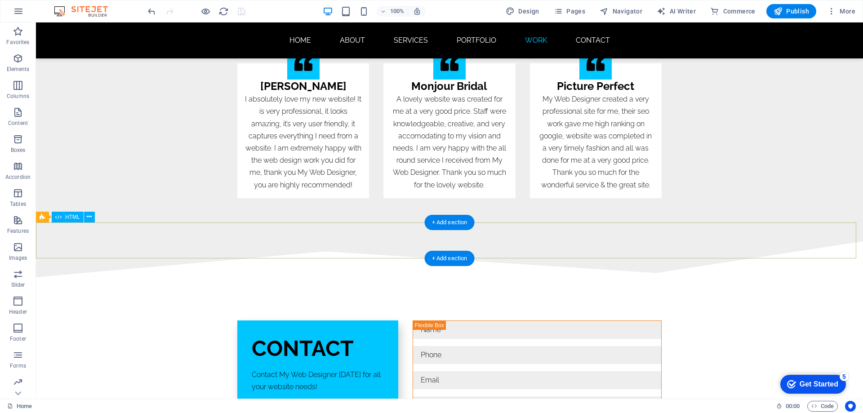
click at [230, 244] on div at bounding box center [449, 259] width 827 height 36
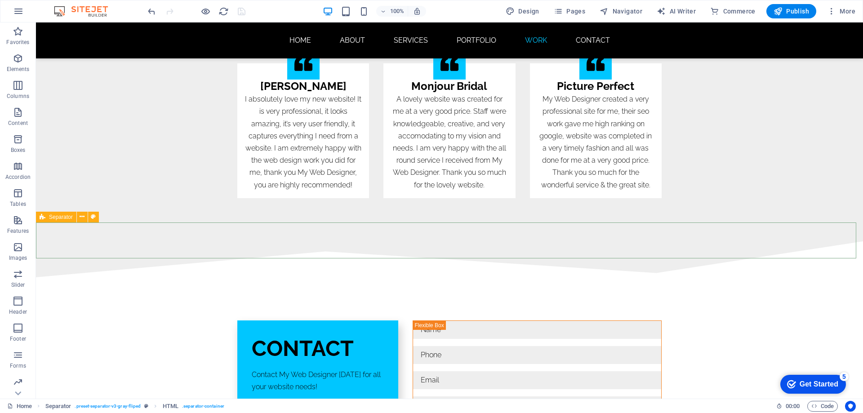
click at [58, 217] on span "Separator" at bounding box center [61, 216] width 24 height 5
click at [84, 217] on icon at bounding box center [82, 216] width 5 height 9
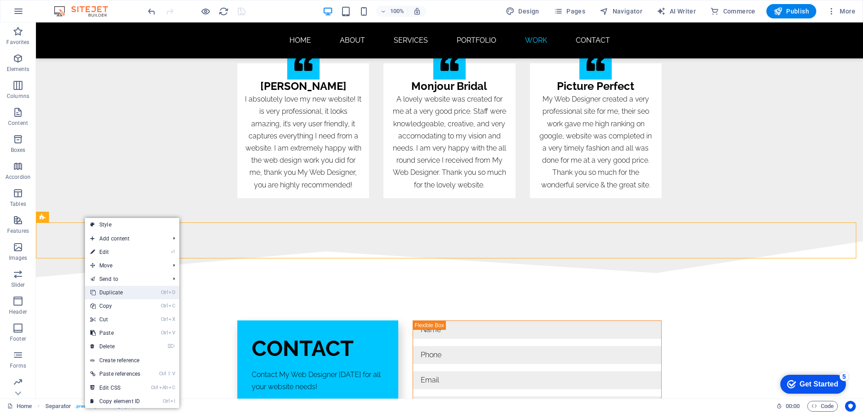
click at [127, 297] on link "Ctrl D Duplicate" at bounding box center [115, 292] width 61 height 13
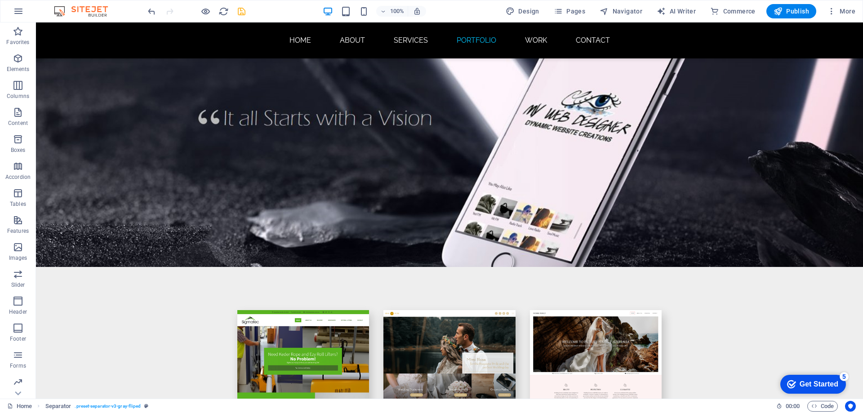
scroll to position [4625, 0]
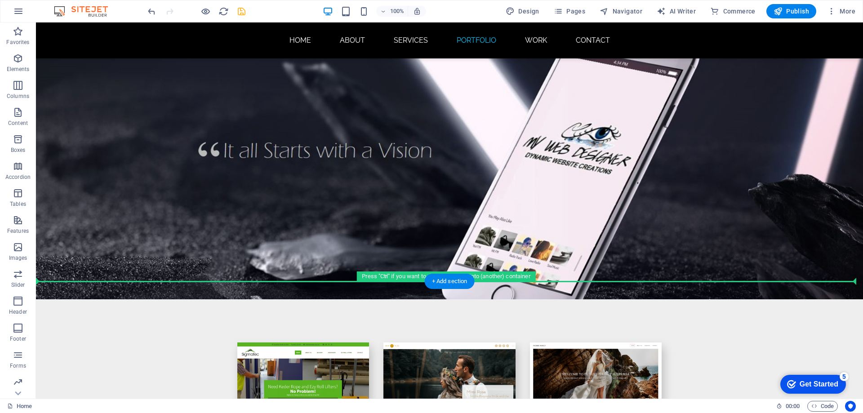
drag, startPoint x: 102, startPoint y: 277, endPoint x: 97, endPoint y: 288, distance: 11.5
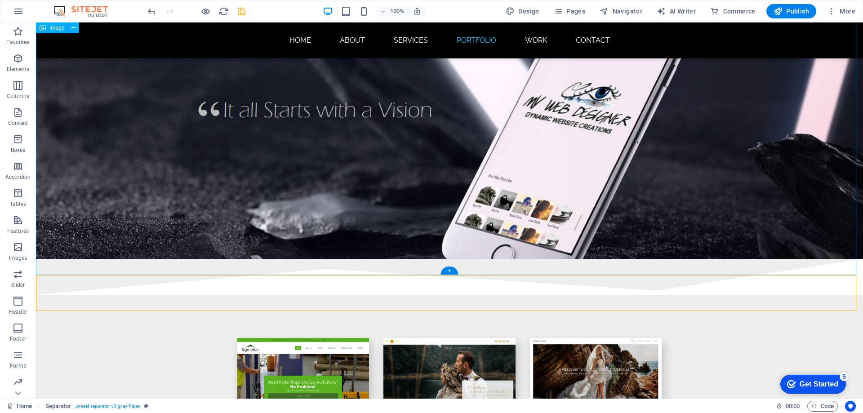
scroll to position [4715, 0]
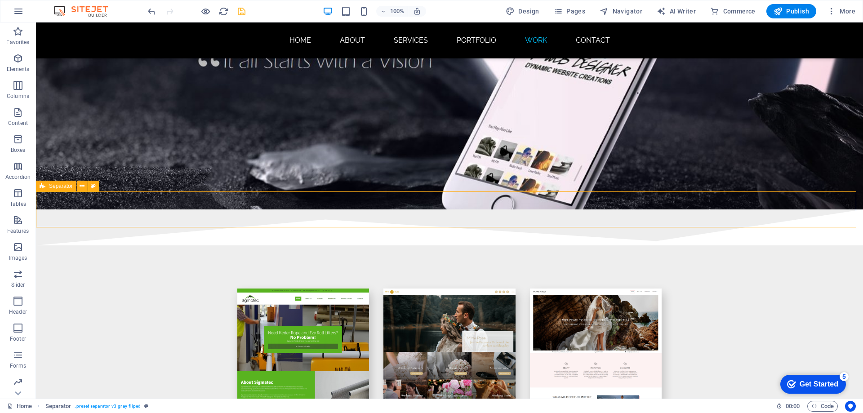
click at [55, 187] on span "Separator" at bounding box center [61, 185] width 24 height 5
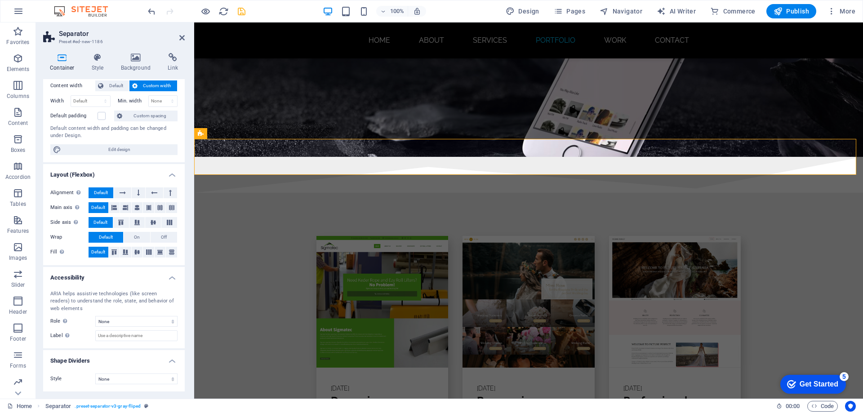
scroll to position [0, 0]
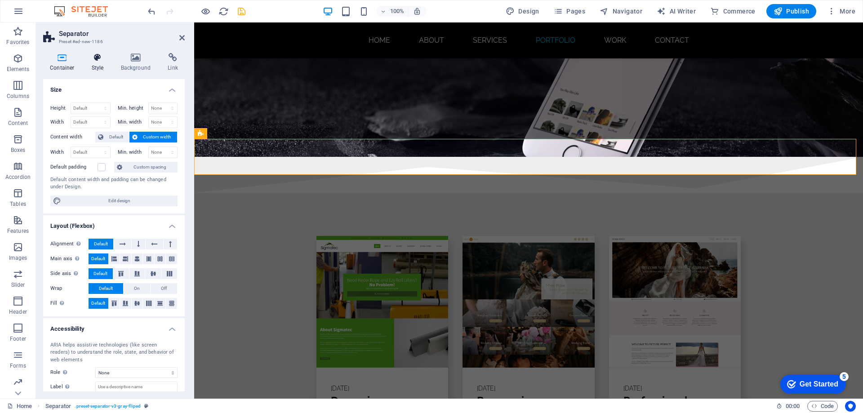
click at [95, 62] on h4 "Style" at bounding box center [99, 62] width 29 height 19
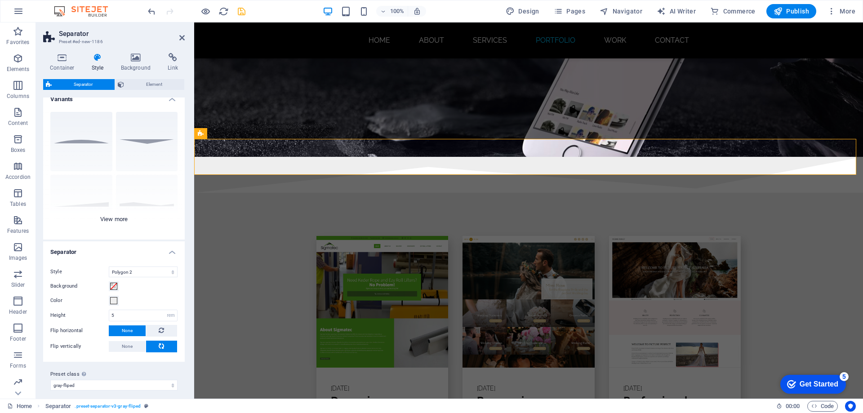
scroll to position [15, 0]
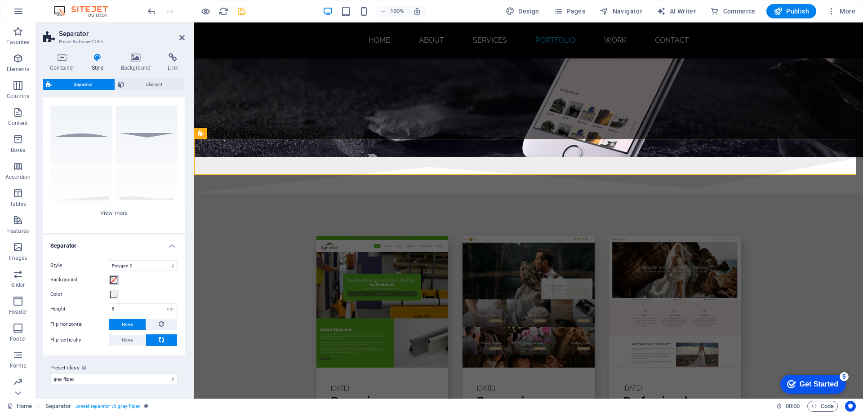
click at [113, 280] on span at bounding box center [113, 279] width 7 height 7
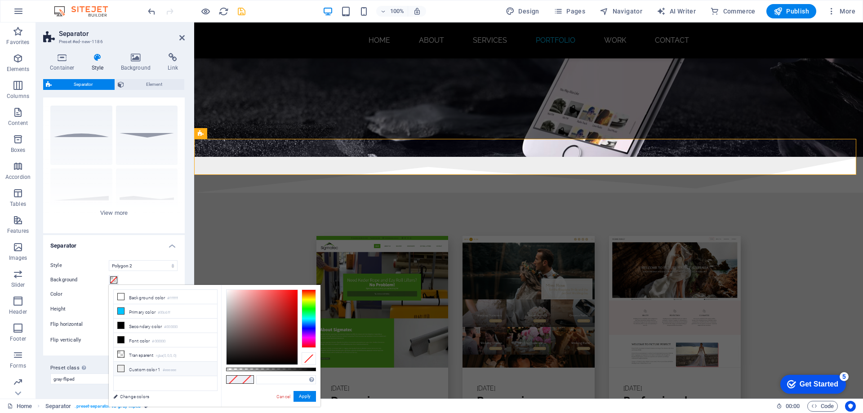
click at [122, 366] on icon at bounding box center [121, 368] width 6 height 6
type input "#eeeeee"
click at [308, 394] on button "Apply" at bounding box center [304, 396] width 22 height 11
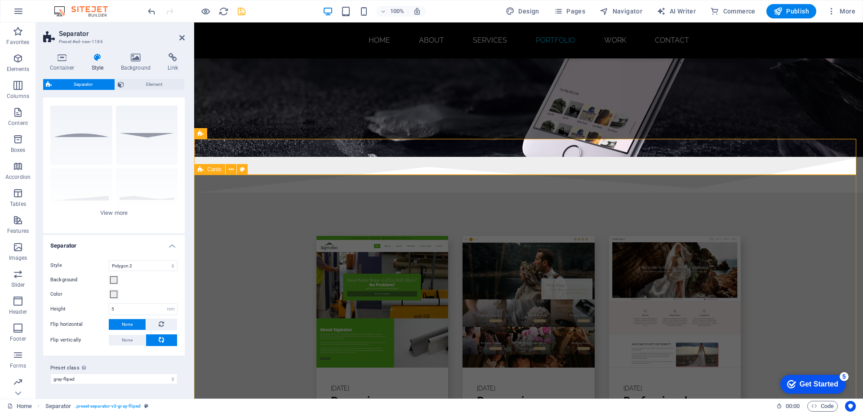
click at [261, 222] on div "[DATE] Dynamic Dynamic Websites are a very popular website design, it portrays …" at bounding box center [528, 418] width 669 height 450
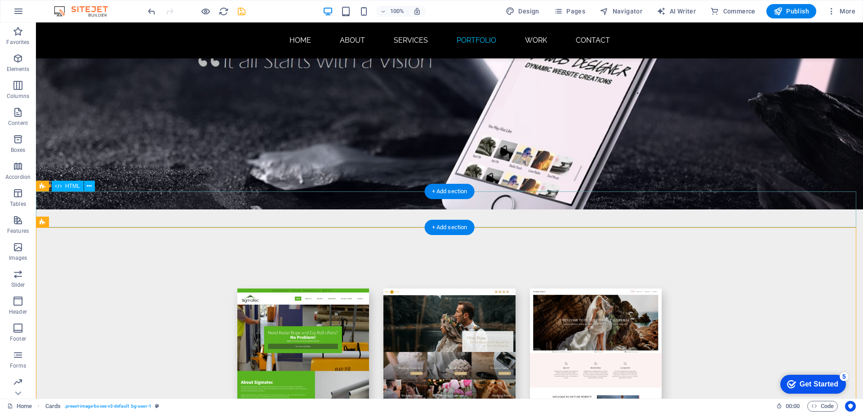
click at [142, 209] on div at bounding box center [449, 227] width 827 height 36
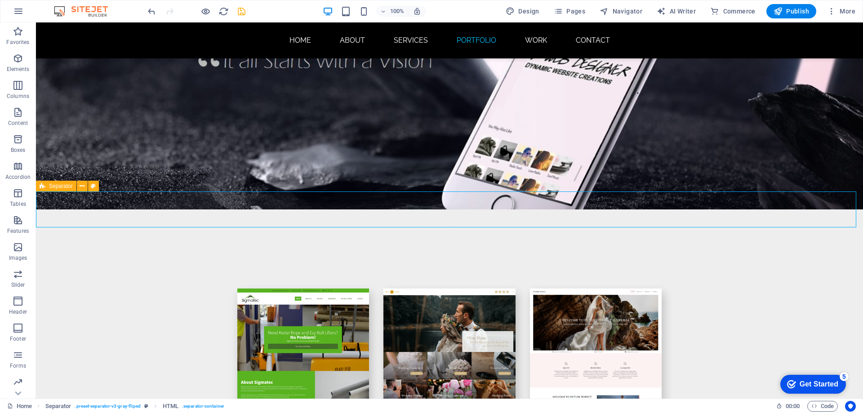
click at [45, 185] on icon at bounding box center [43, 186] width 6 height 11
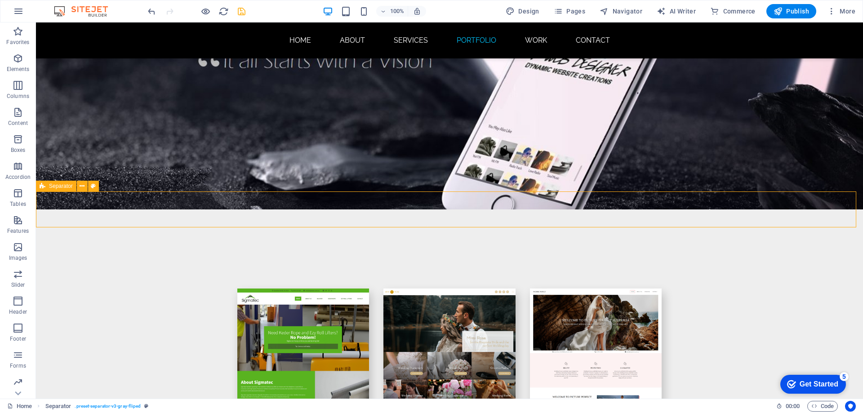
click at [45, 185] on icon at bounding box center [43, 186] width 6 height 11
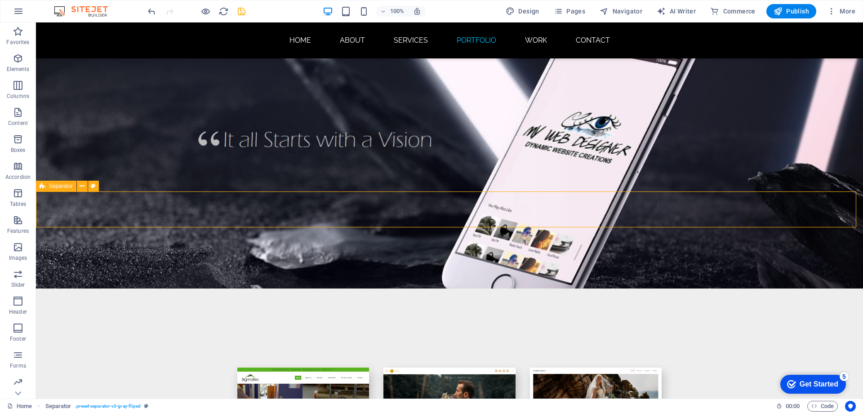
select select "polygon2"
select select "rem"
select select "preset-separator-v3-gray-fliped"
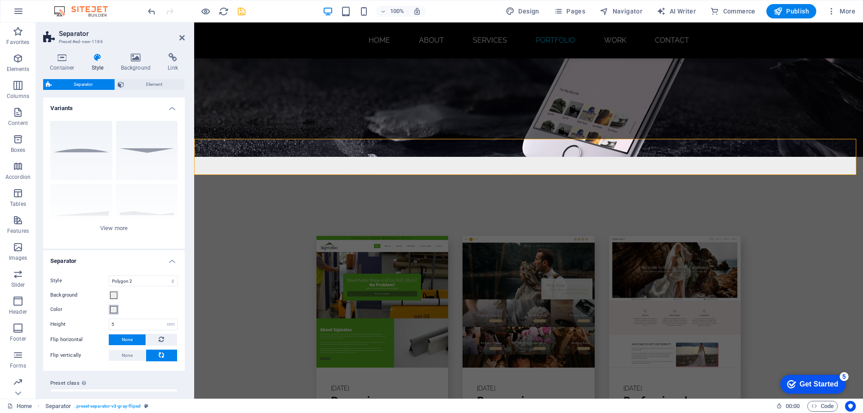
click at [114, 311] on span at bounding box center [113, 309] width 7 height 7
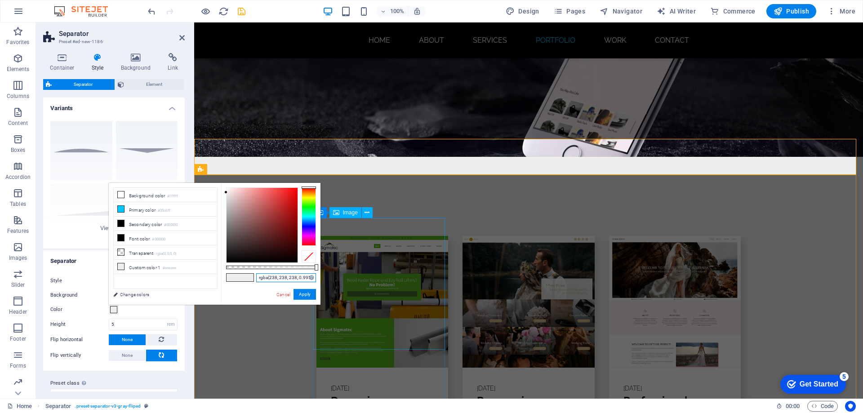
drag, startPoint x: 452, startPoint y: 301, endPoint x: 496, endPoint y: 301, distance: 44.0
paste input "#1C1E2B"
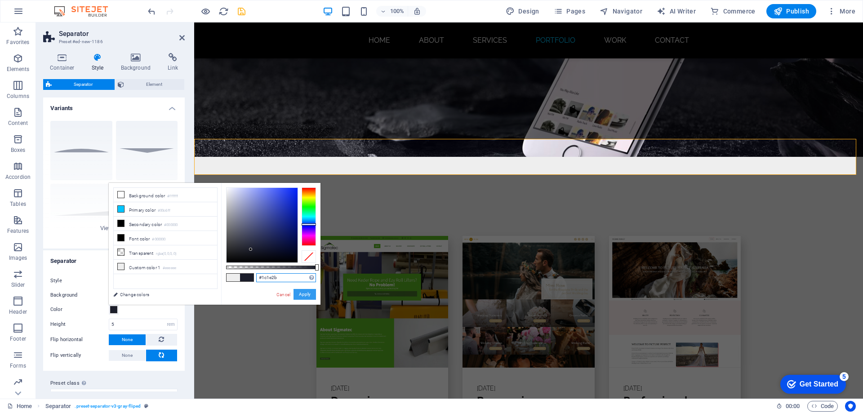
type input "#1c1e2b"
click at [306, 293] on button "Apply" at bounding box center [304, 294] width 22 height 11
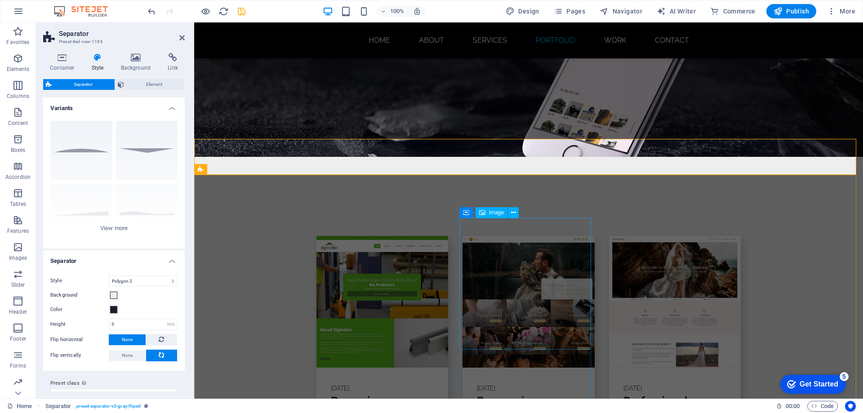
scroll to position [4546, 0]
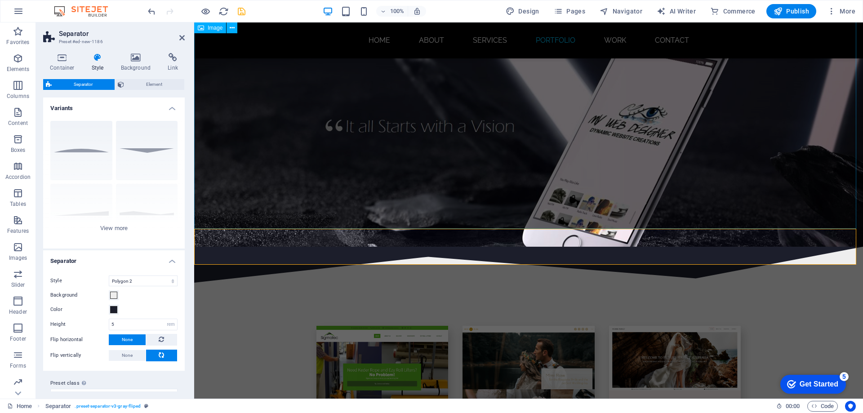
click at [448, 159] on figure at bounding box center [528, 135] width 669 height 223
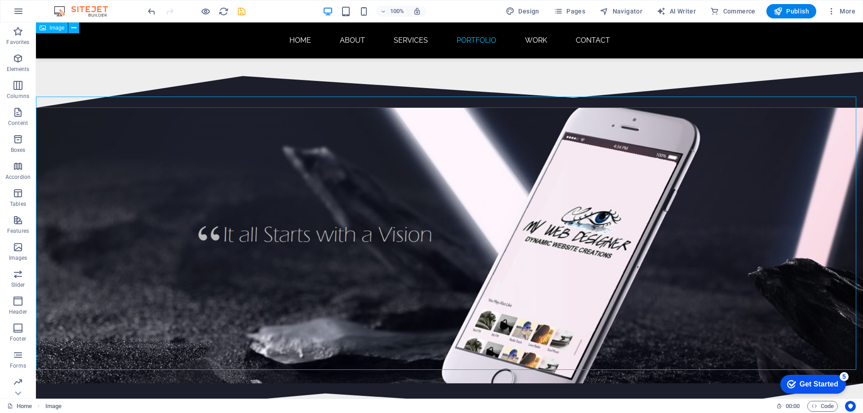
scroll to position [4535, 0]
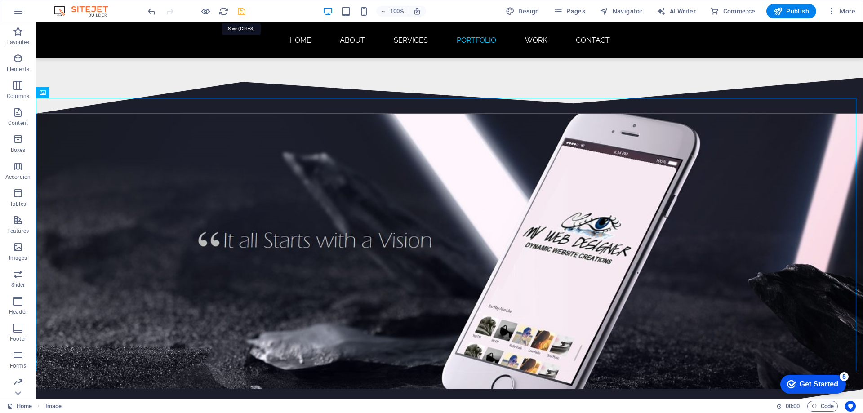
click at [241, 12] on icon "save" at bounding box center [241, 11] width 10 height 10
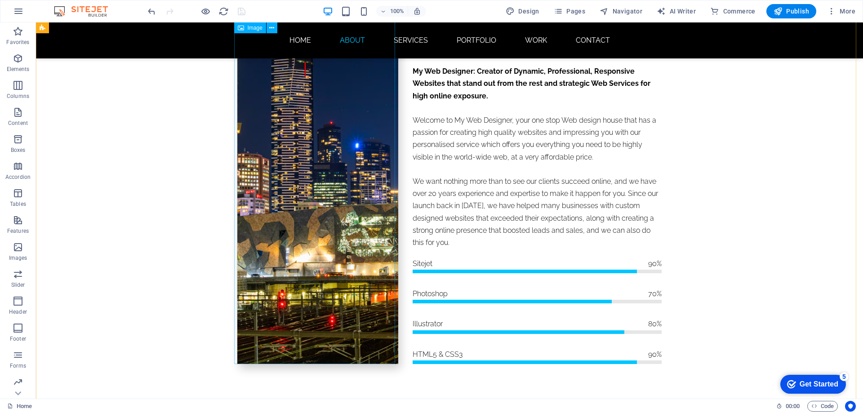
scroll to position [87, 0]
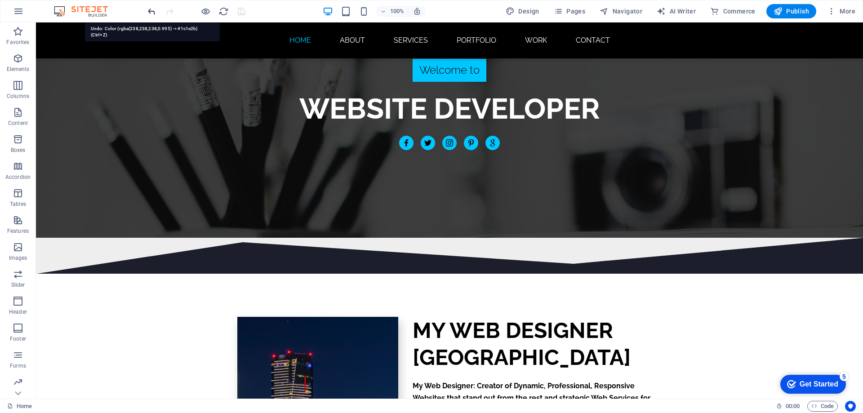
click at [149, 11] on icon "undo" at bounding box center [151, 11] width 10 height 10
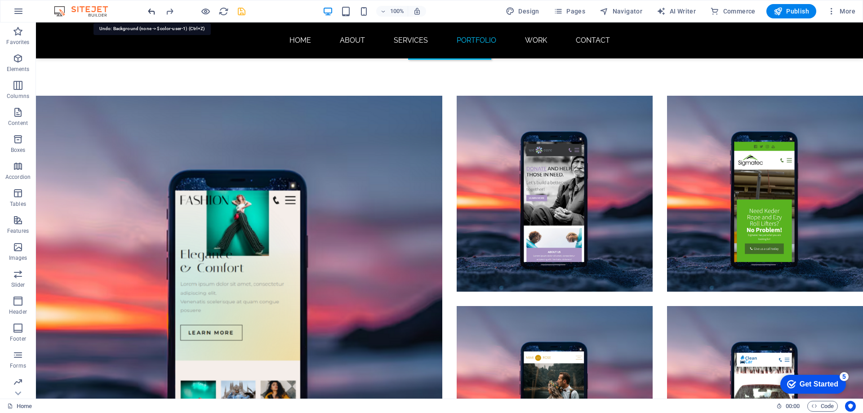
scroll to position [4714, 0]
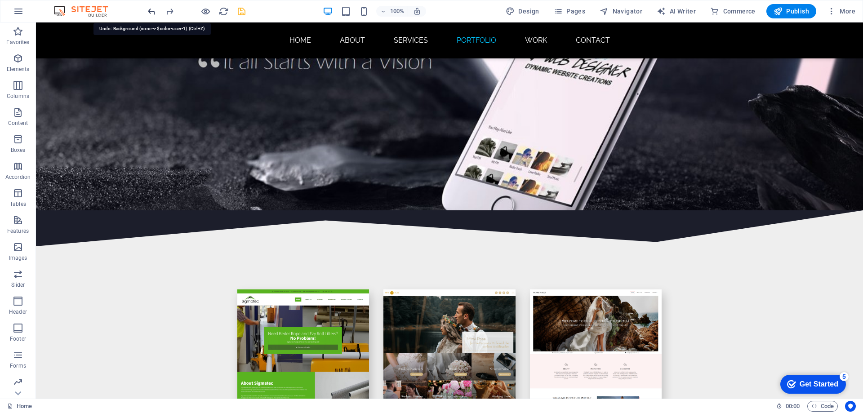
click at [151, 12] on icon "undo" at bounding box center [151, 11] width 10 height 10
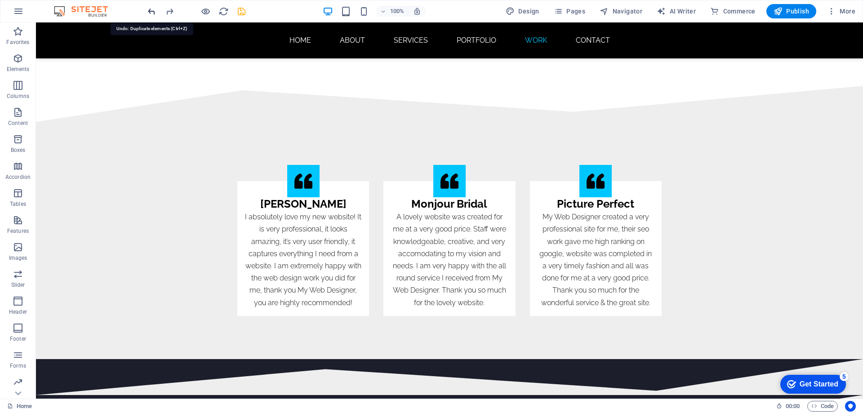
scroll to position [5773, 0]
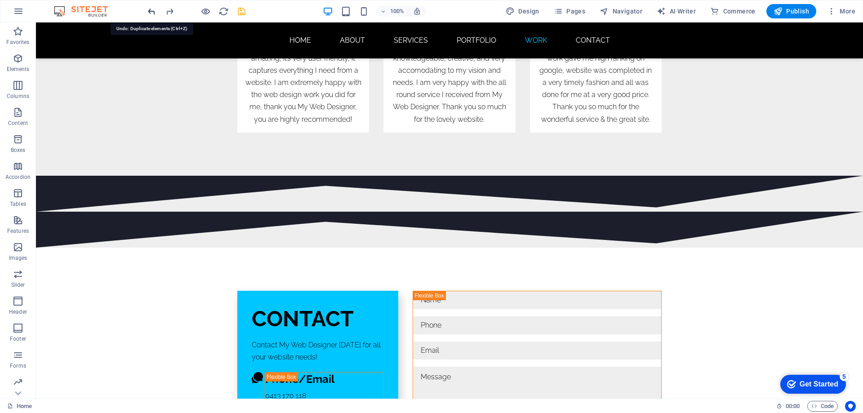
click at [151, 12] on icon "undo" at bounding box center [151, 11] width 10 height 10
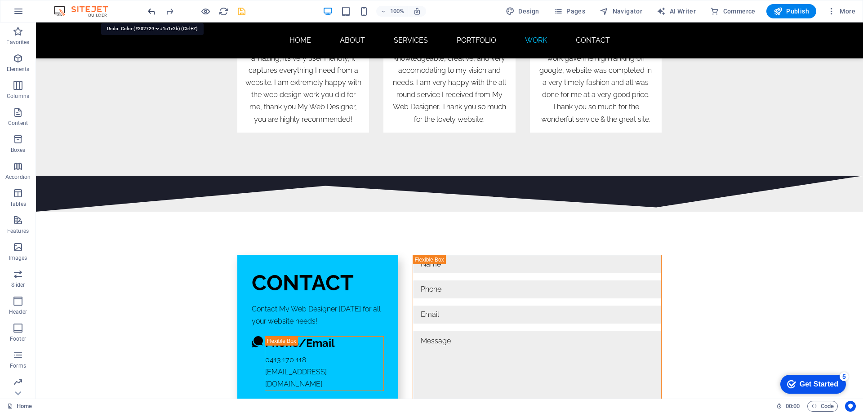
click at [151, 12] on icon "undo" at bounding box center [151, 11] width 10 height 10
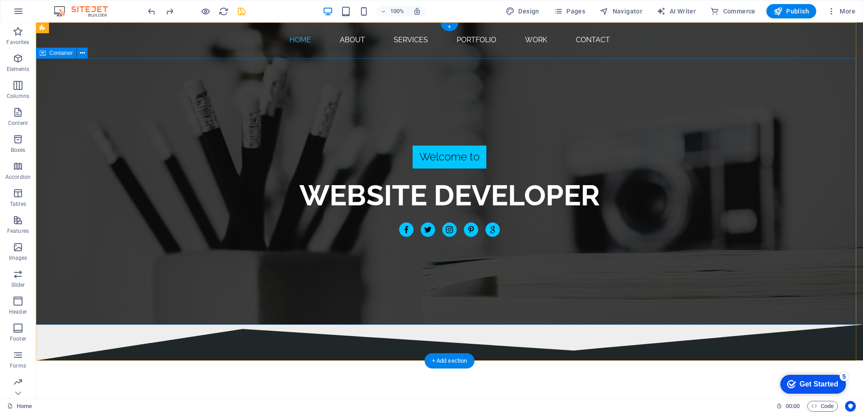
scroll to position [0, 0]
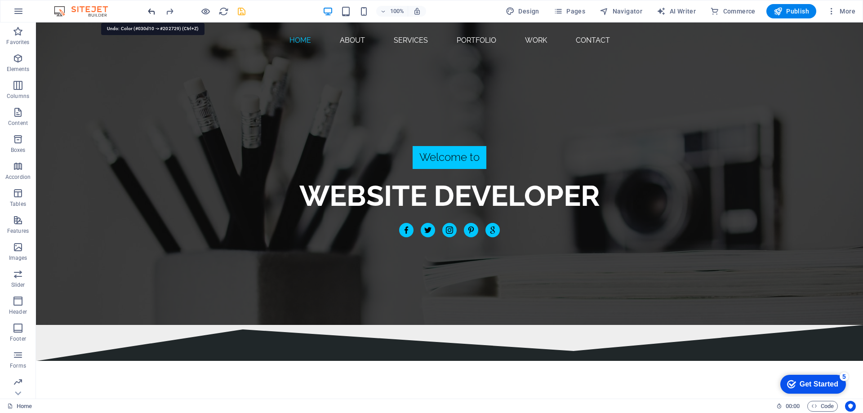
click at [151, 12] on icon "undo" at bounding box center [151, 11] width 10 height 10
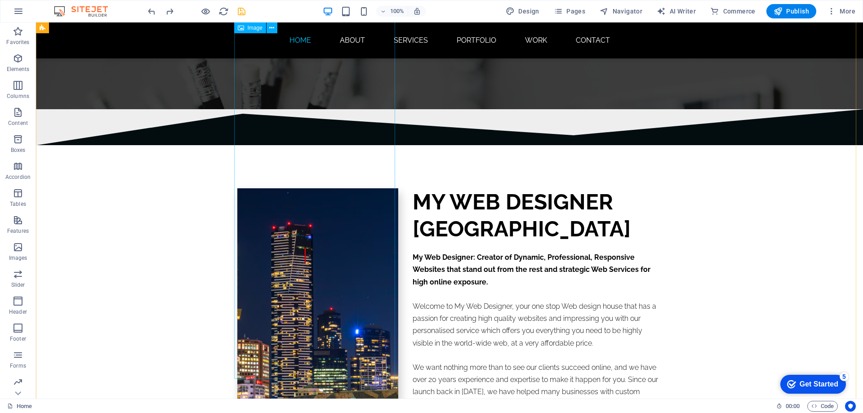
scroll to position [92, 0]
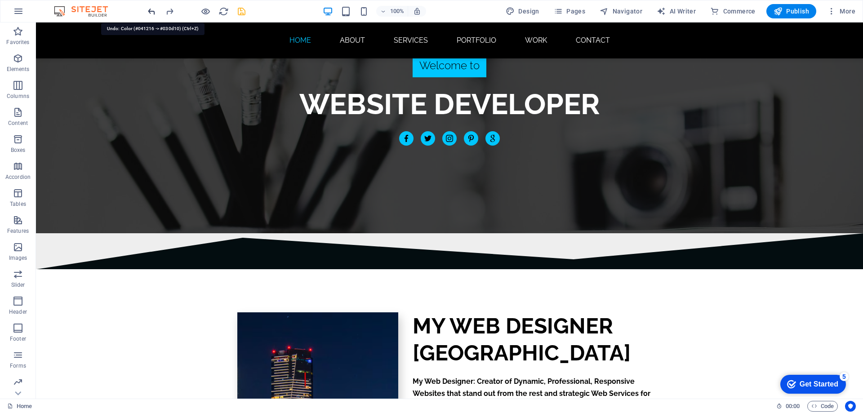
click at [149, 14] on icon "undo" at bounding box center [151, 11] width 10 height 10
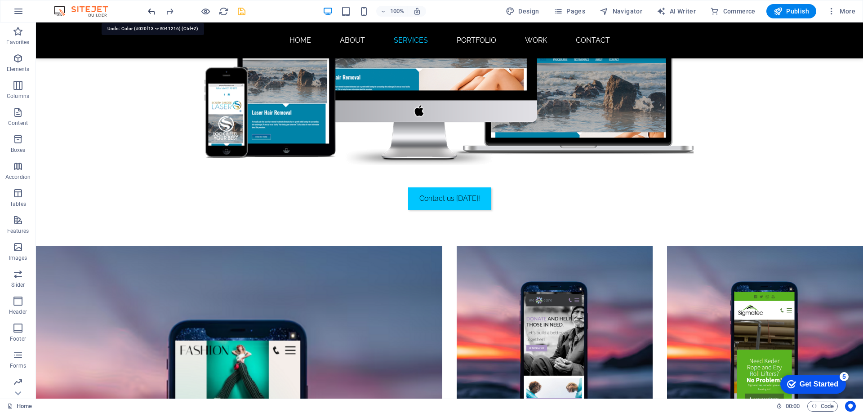
scroll to position [4405, 0]
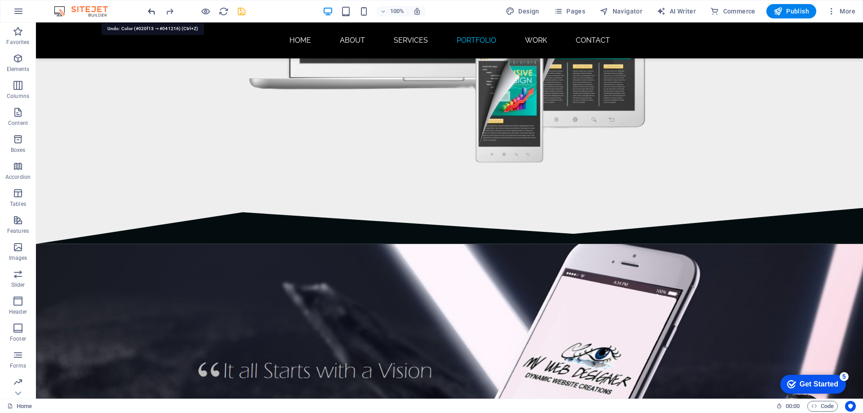
click at [149, 14] on icon "undo" at bounding box center [151, 11] width 10 height 10
click at [152, 11] on icon "undo" at bounding box center [151, 11] width 10 height 10
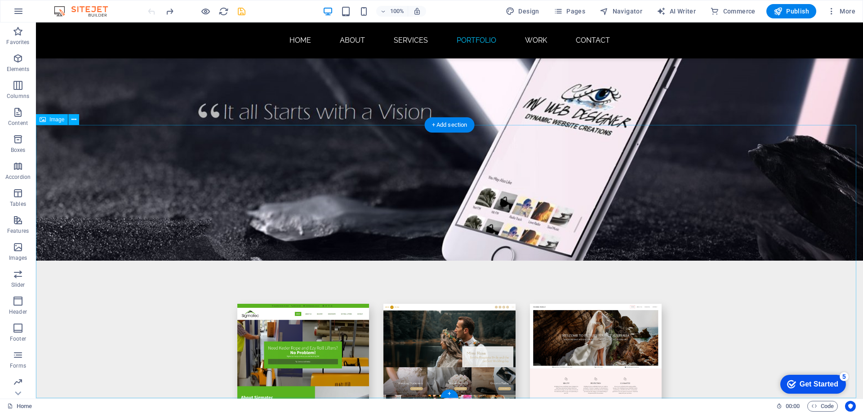
scroll to position [4629, 0]
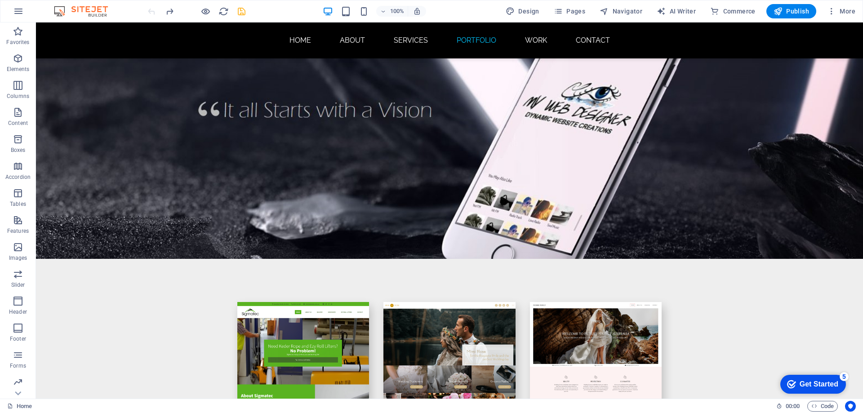
click at [150, 11] on div at bounding box center [196, 11] width 101 height 14
click at [239, 13] on icon "save" at bounding box center [241, 11] width 10 height 10
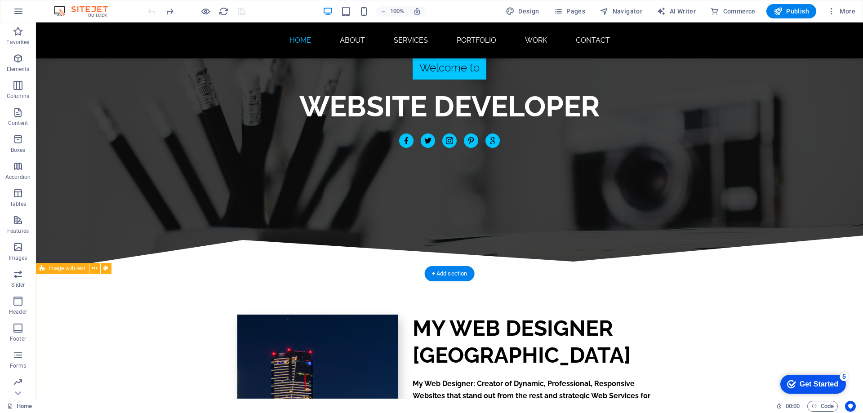
scroll to position [90, 0]
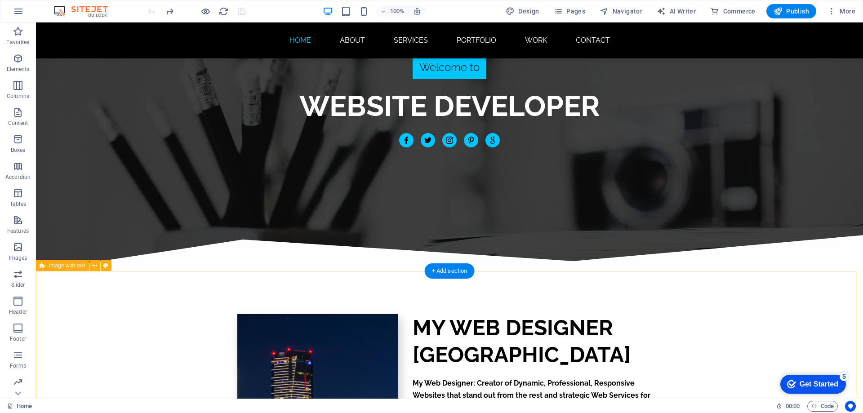
click at [359, 206] on div "Welcome to WEBSITE DESIGNER WEBSITE DEVELOPER WEB DESIGNER WEBSITE DESIGN WEBSI…" at bounding box center [449, 102] width 827 height 266
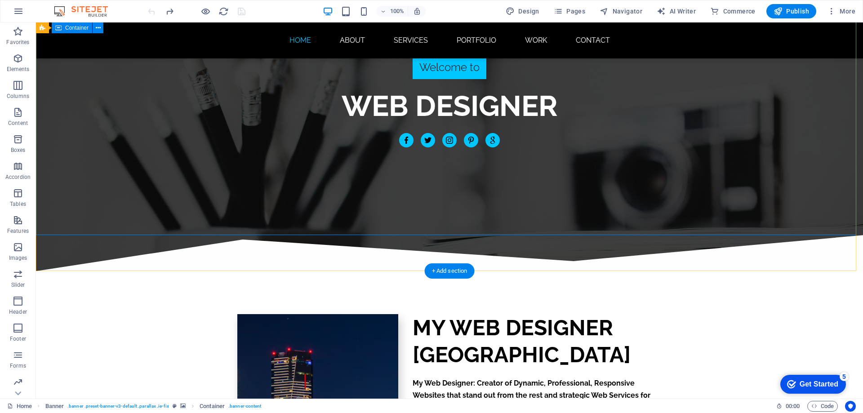
click at [192, 115] on div "Welcome to WEBSITE DESIGNER WEBSITE DEVELOPER WEB DESIGNER WEBSITE DESIGN WEBSI…" at bounding box center [449, 102] width 827 height 266
click at [158, 119] on div "Welcome to WEBSITE DESIGNER WEBSITE DEVELOPER WEB DESIGNER WEBSITE DESIGN WEBSI…" at bounding box center [449, 102] width 827 height 266
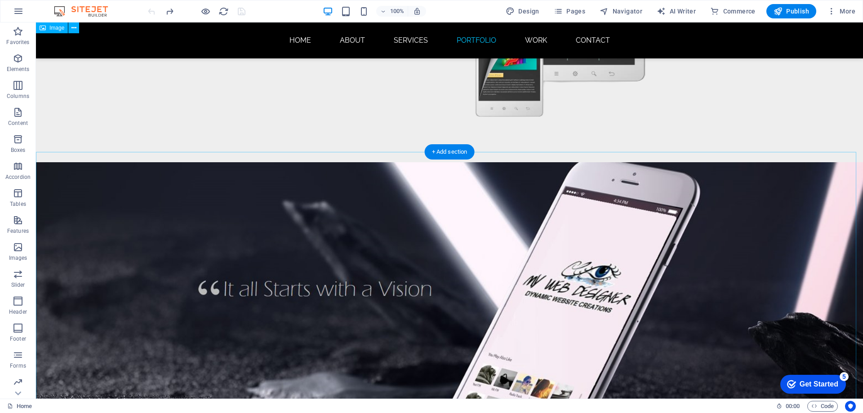
scroll to position [4444, 0]
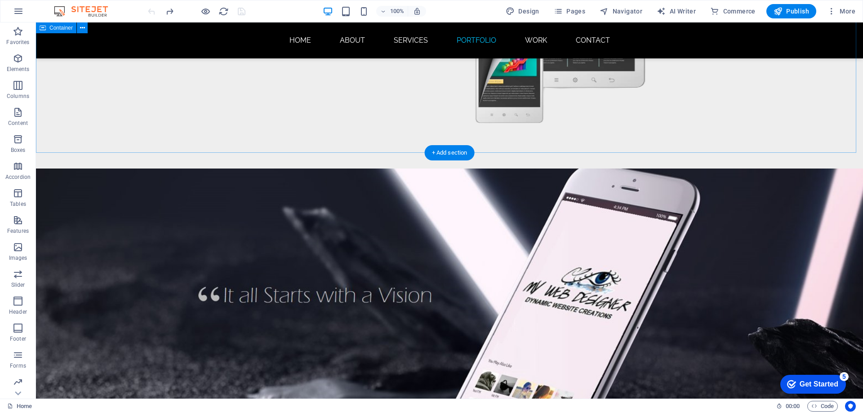
click at [18, 61] on icon "button" at bounding box center [18, 58] width 11 height 11
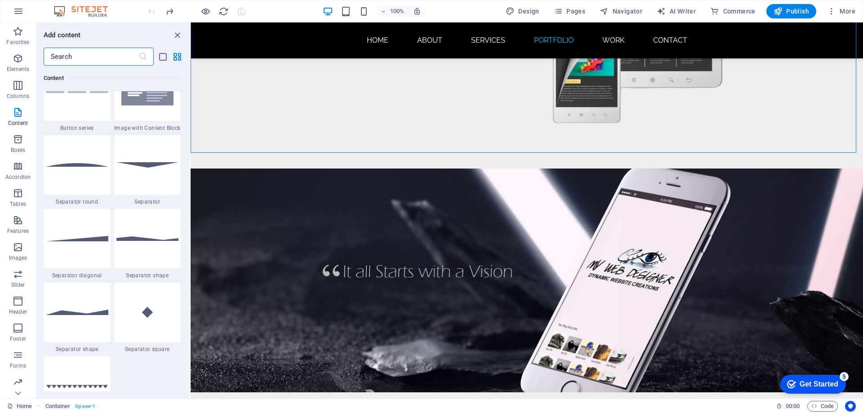
scroll to position [2073, 0]
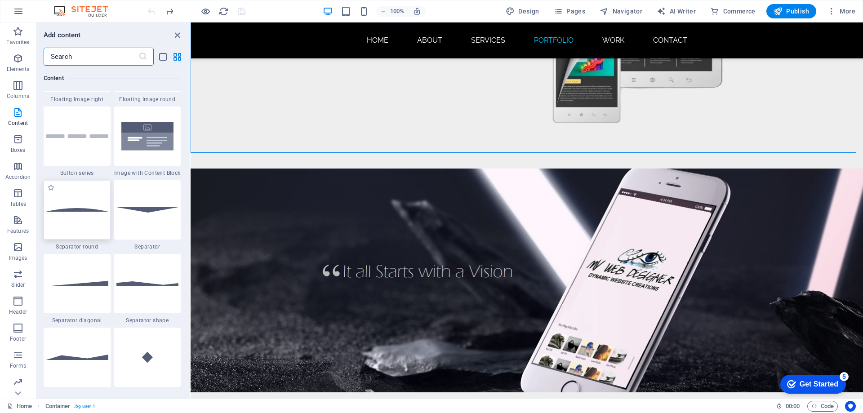
click at [80, 210] on img at bounding box center [77, 210] width 62 height 4
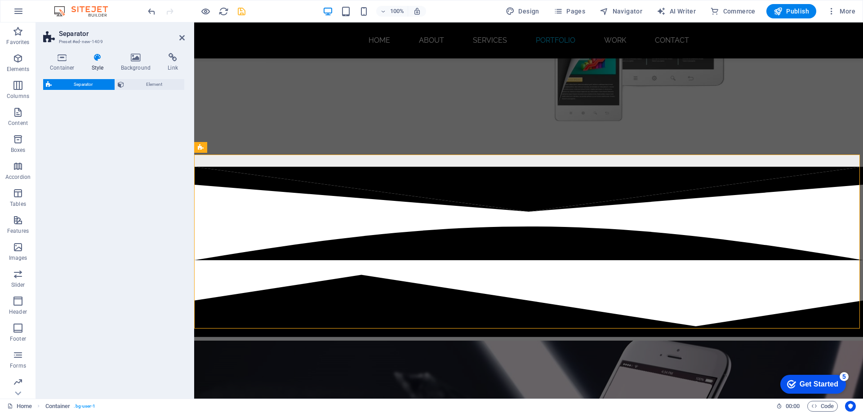
scroll to position [4365, 0]
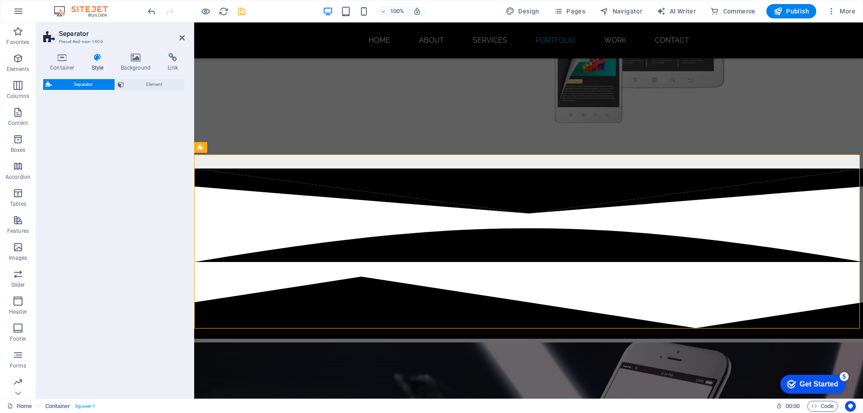
select select "circle"
select select "rem"
select select "preset-separator-v3-circle"
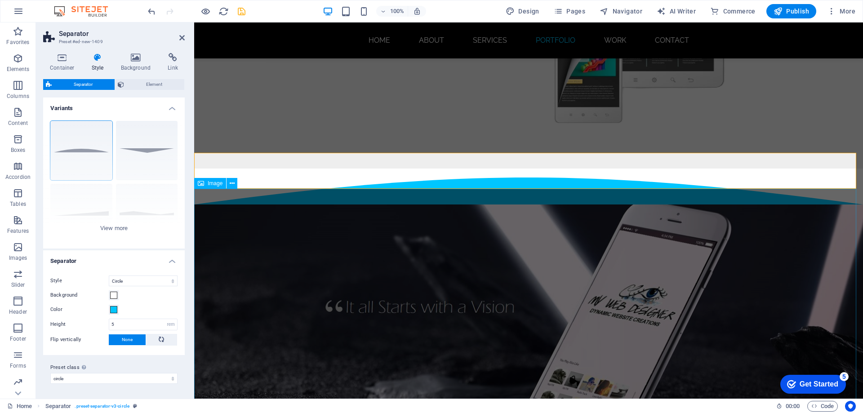
click at [361, 219] on figure at bounding box center [528, 315] width 669 height 223
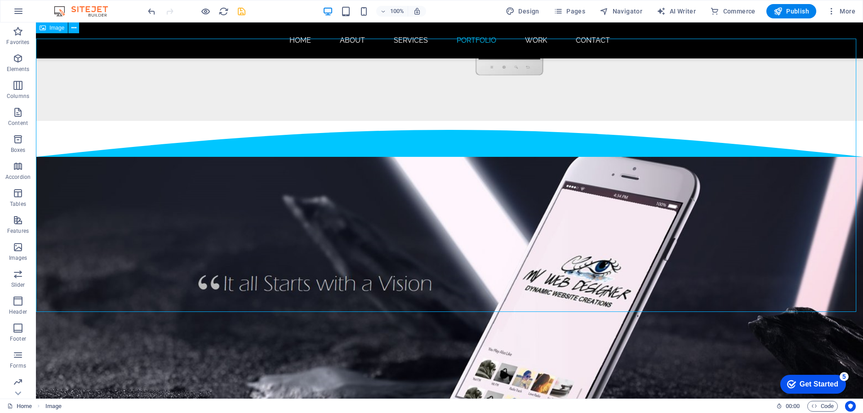
scroll to position [4489, 0]
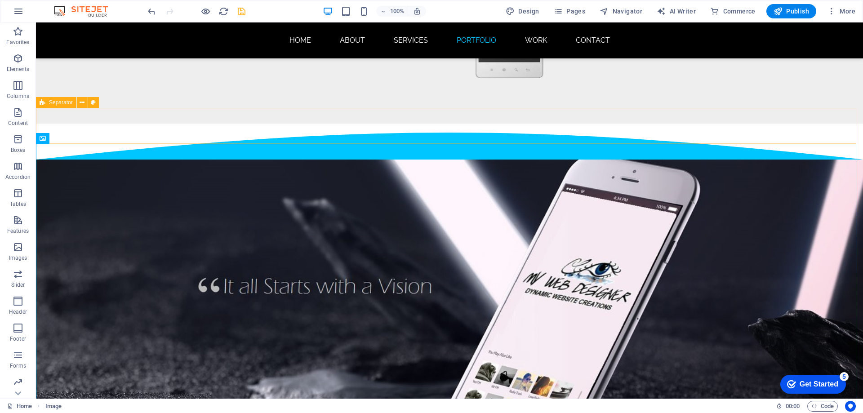
click at [61, 104] on span "Separator" at bounding box center [61, 102] width 24 height 5
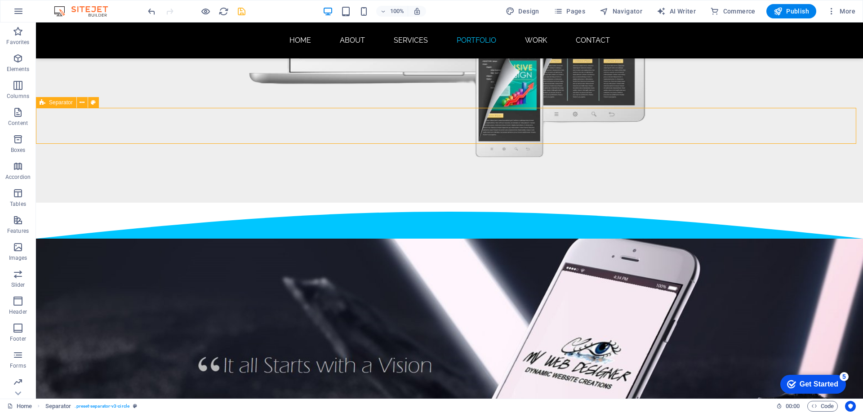
select select "circle"
select select "rem"
select select "preset-separator-v3-circle"
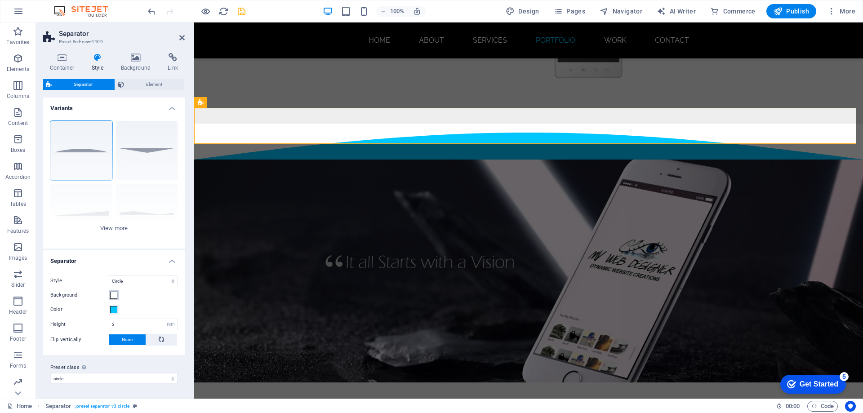
click at [114, 295] on span at bounding box center [113, 295] width 7 height 7
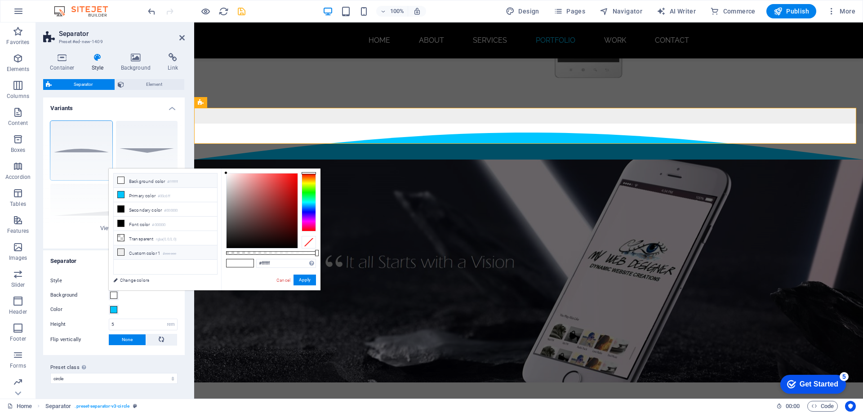
click at [135, 250] on li "Custom color 1 #eeeeee" at bounding box center [165, 252] width 103 height 14
type input "#eeeeee"
drag, startPoint x: 306, startPoint y: 280, endPoint x: 113, endPoint y: 258, distance: 194.9
click at [306, 280] on button "Apply" at bounding box center [304, 280] width 22 height 11
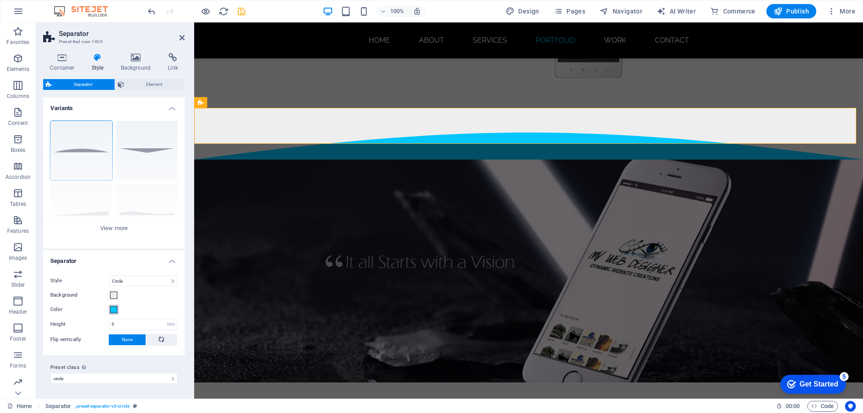
click at [116, 309] on span at bounding box center [113, 309] width 7 height 7
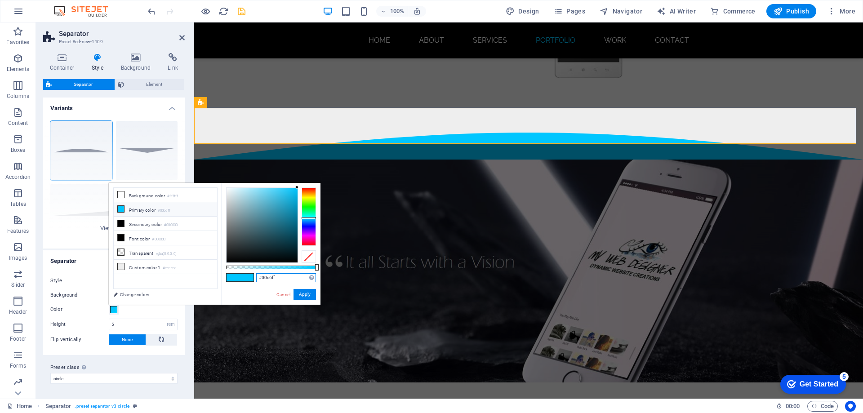
drag, startPoint x: 282, startPoint y: 277, endPoint x: 253, endPoint y: 276, distance: 29.7
click at [253, 276] on div "#00c6ff Supported formats #0852ed rgb(8, 82, 237) rgba(8, 82, 237, 90%) hsv(221…" at bounding box center [270, 309] width 99 height 252
paste input "1C1E2B"
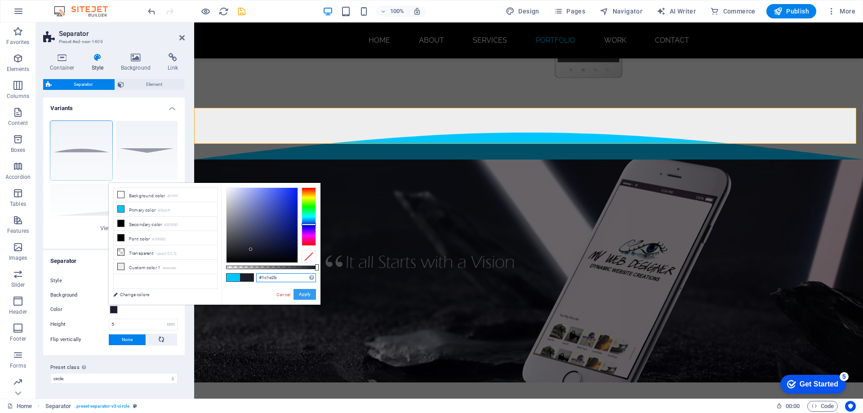
type input "#1c1e2b"
drag, startPoint x: 304, startPoint y: 297, endPoint x: 114, endPoint y: 271, distance: 191.3
click at [304, 297] on button "Apply" at bounding box center [304, 294] width 22 height 11
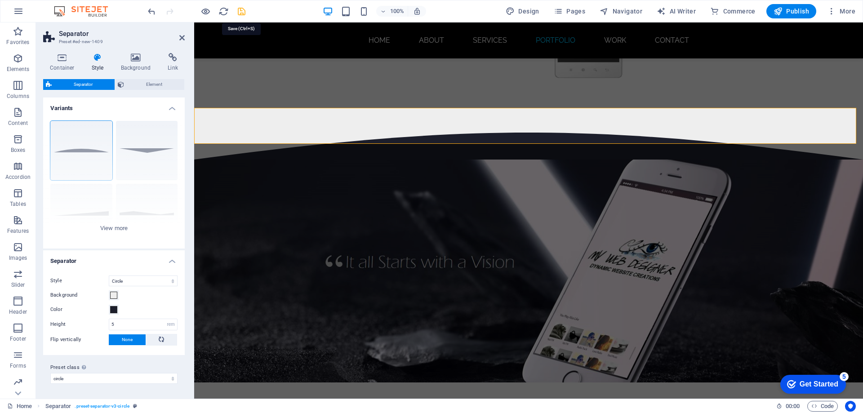
click at [240, 13] on icon "save" at bounding box center [241, 11] width 10 height 10
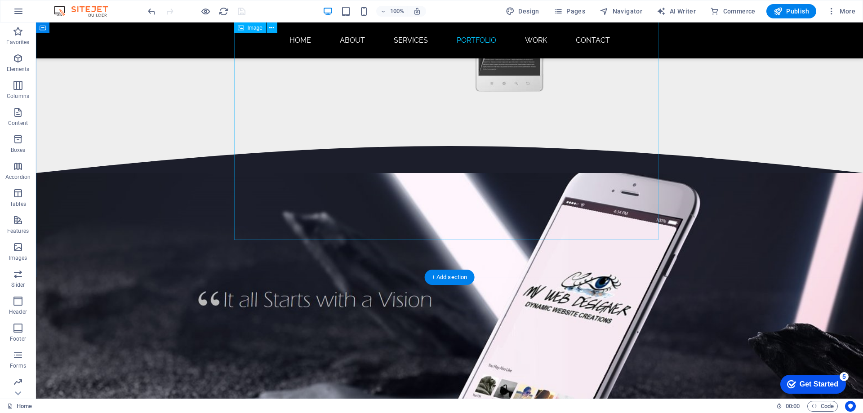
scroll to position [4493, 0]
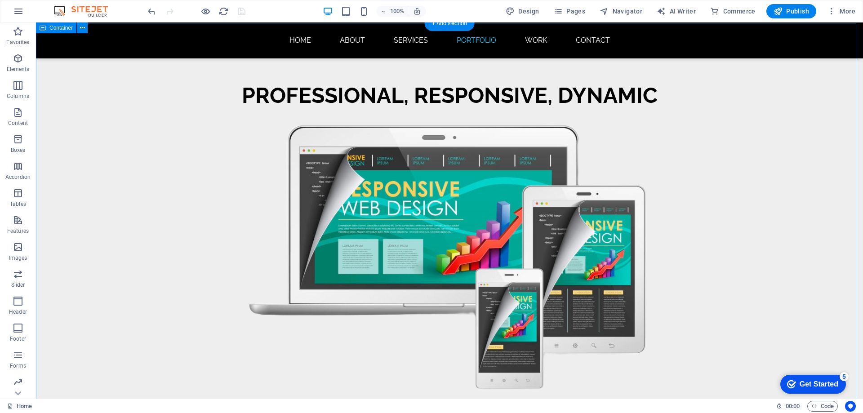
scroll to position [4178, 0]
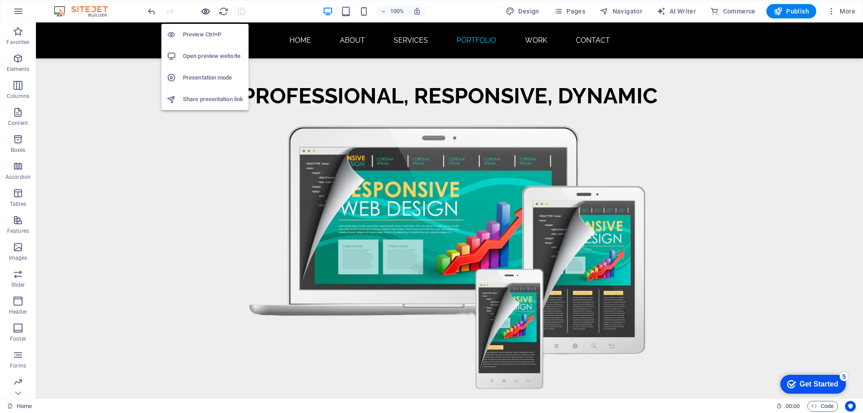
click at [204, 11] on icon "button" at bounding box center [205, 11] width 10 height 10
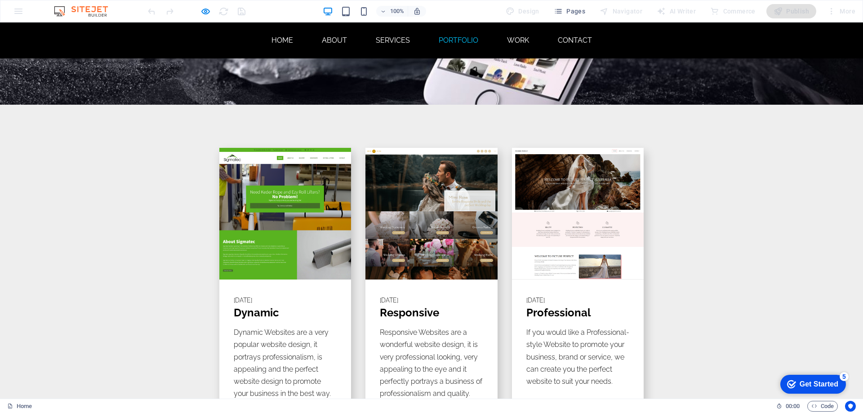
scroll to position [4870, 0]
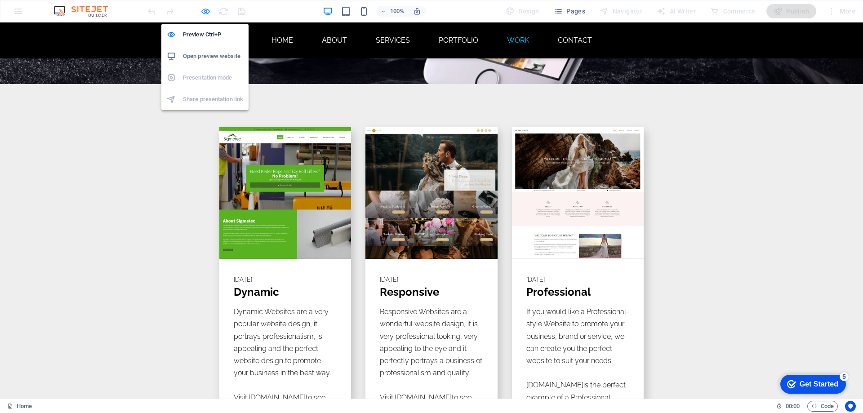
click at [210, 12] on icon "button" at bounding box center [205, 11] width 10 height 10
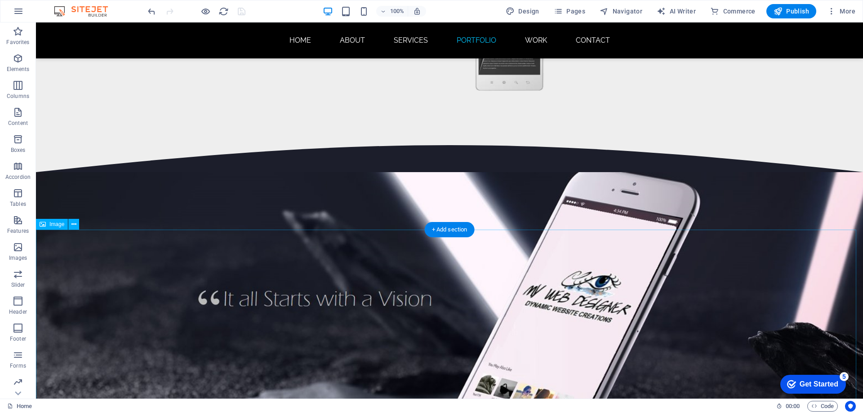
scroll to position [4583, 0]
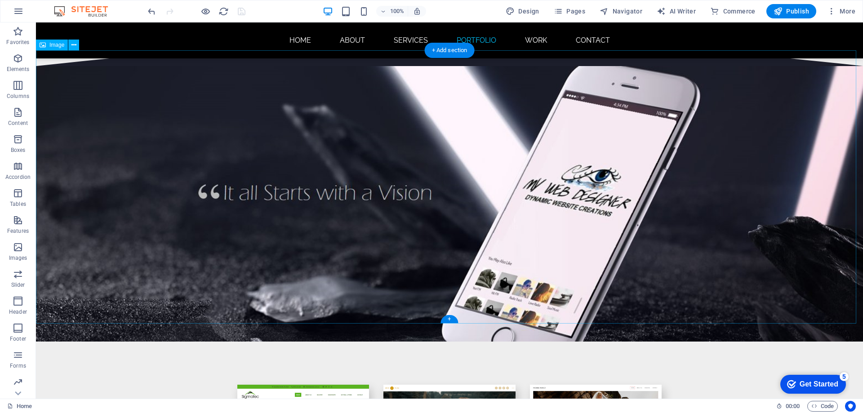
click at [168, 185] on figure at bounding box center [449, 203] width 827 height 275
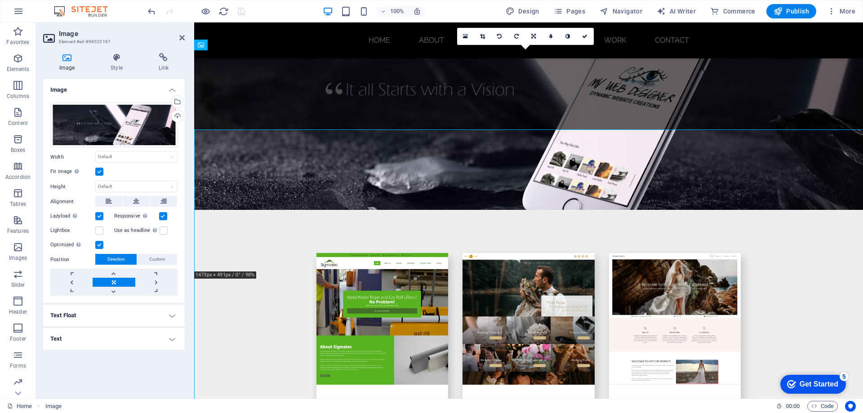
scroll to position [4504, 0]
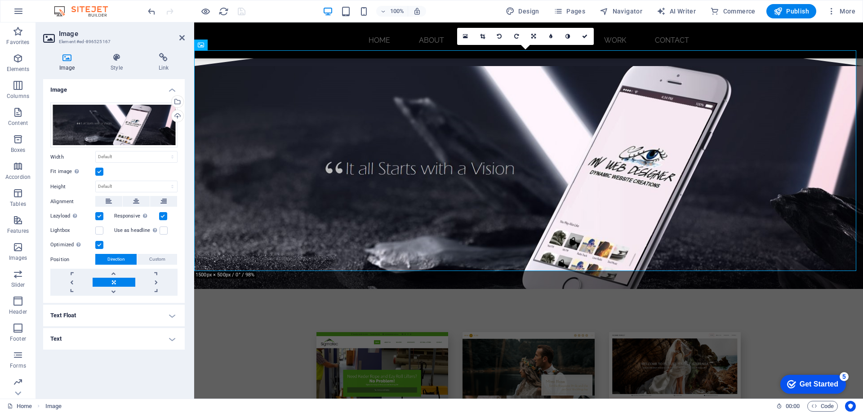
click at [106, 342] on h4 "Text" at bounding box center [114, 339] width 142 height 22
click at [181, 35] on icon at bounding box center [181, 37] width 5 height 7
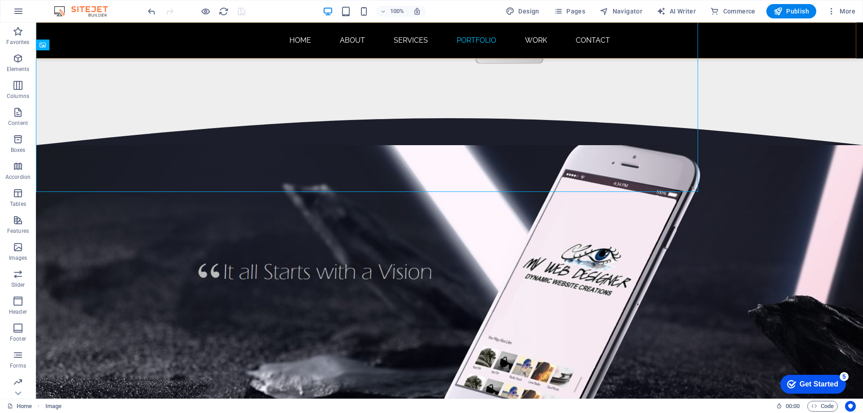
scroll to position [4583, 0]
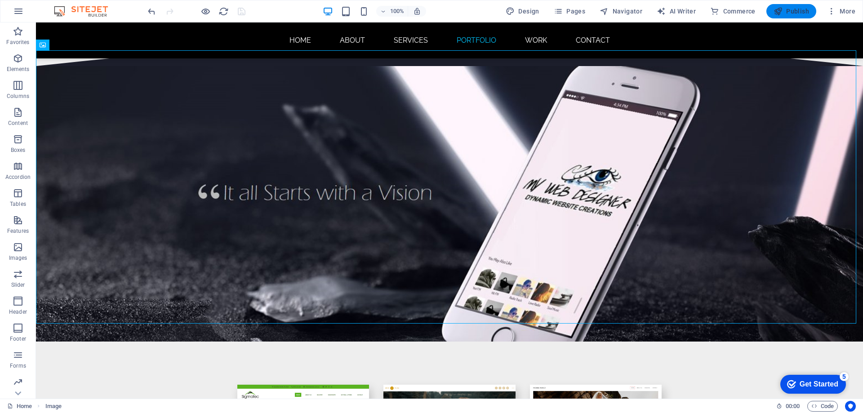
click at [782, 8] on icon "button" at bounding box center [777, 11] width 9 height 9
